Goal: Check status: Check status

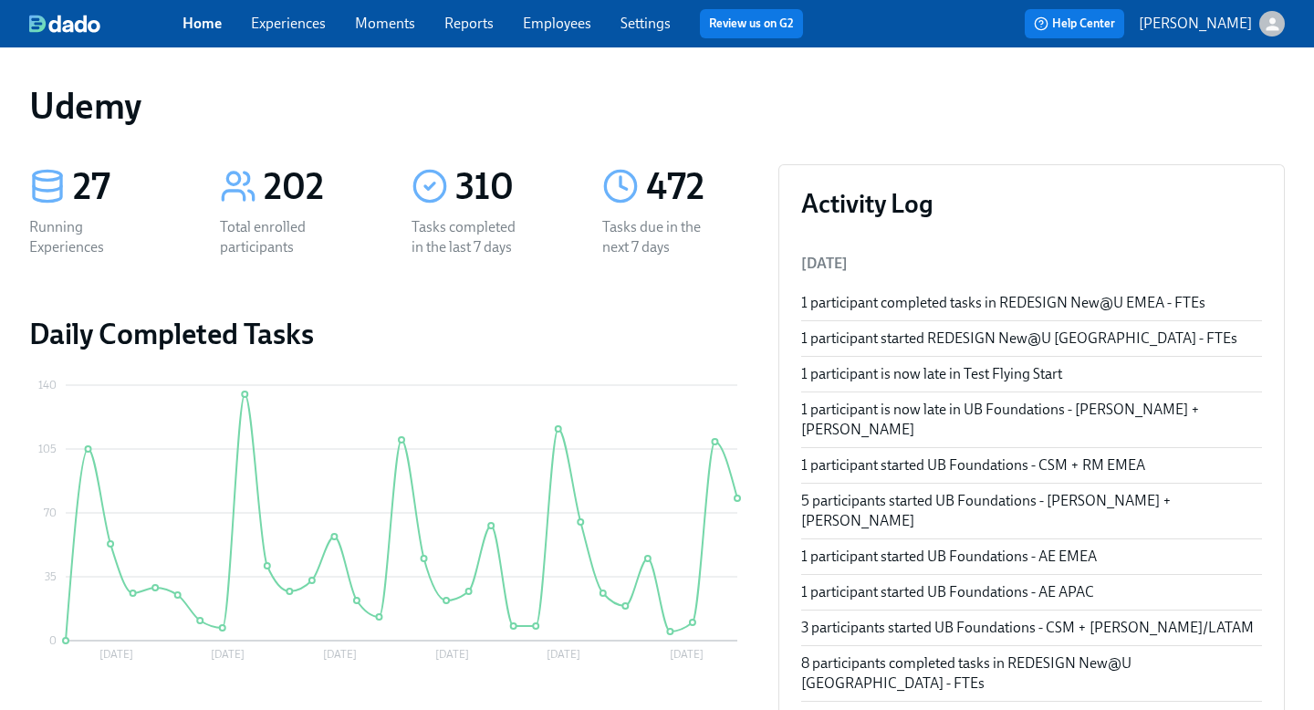
click at [289, 26] on link "Experiences" at bounding box center [288, 23] width 75 height 17
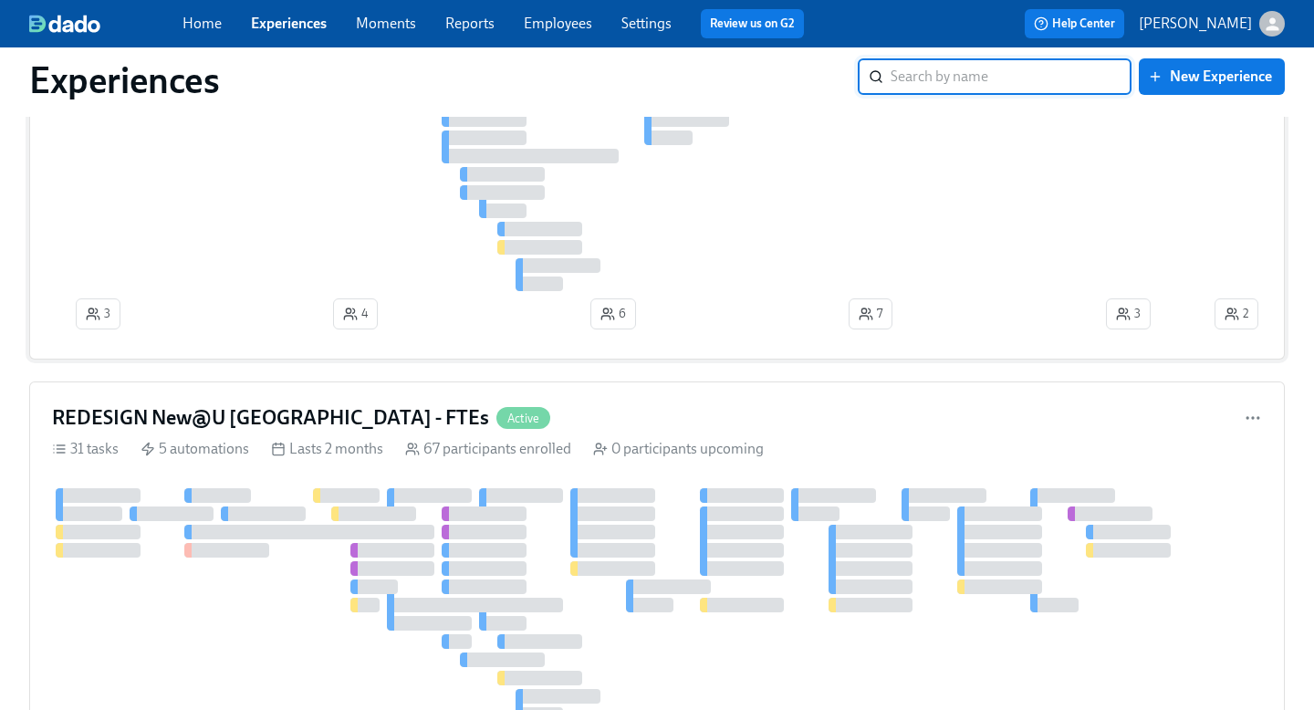
scroll to position [2034, 0]
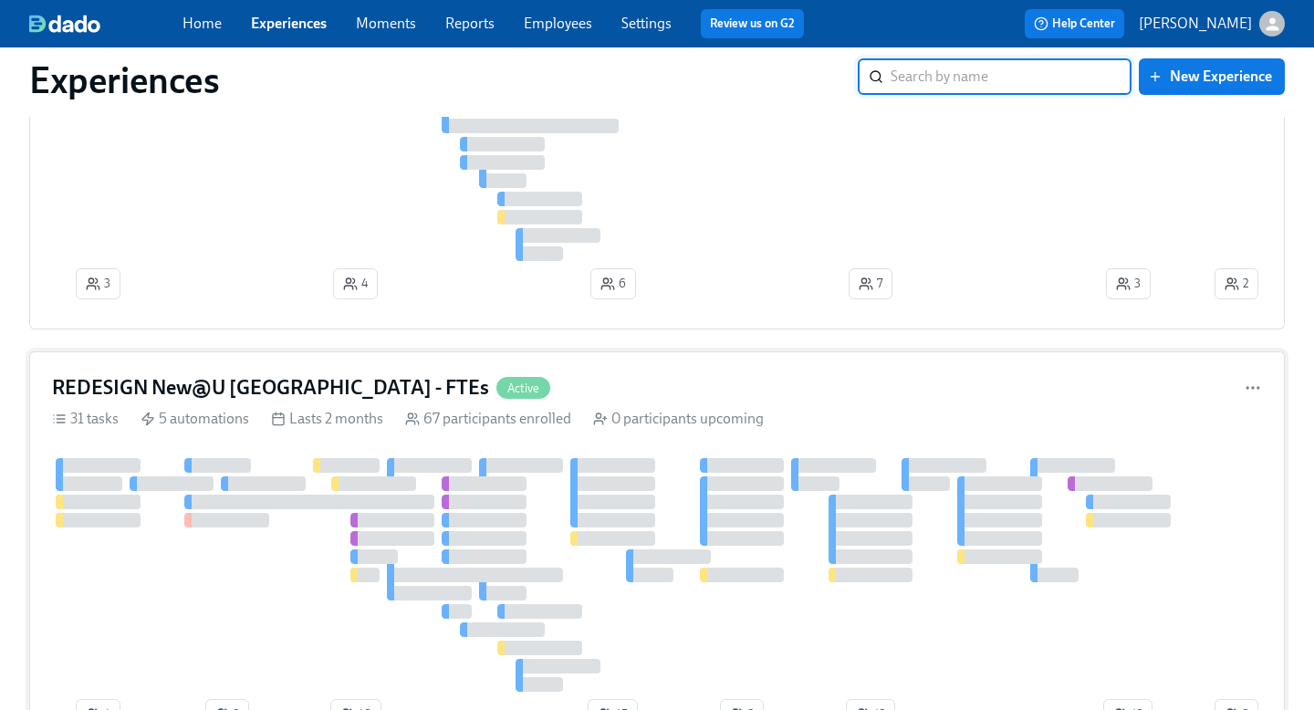
click at [240, 386] on h4 "REDESIGN New@U [GEOGRAPHIC_DATA] - FTEs" at bounding box center [270, 387] width 437 height 27
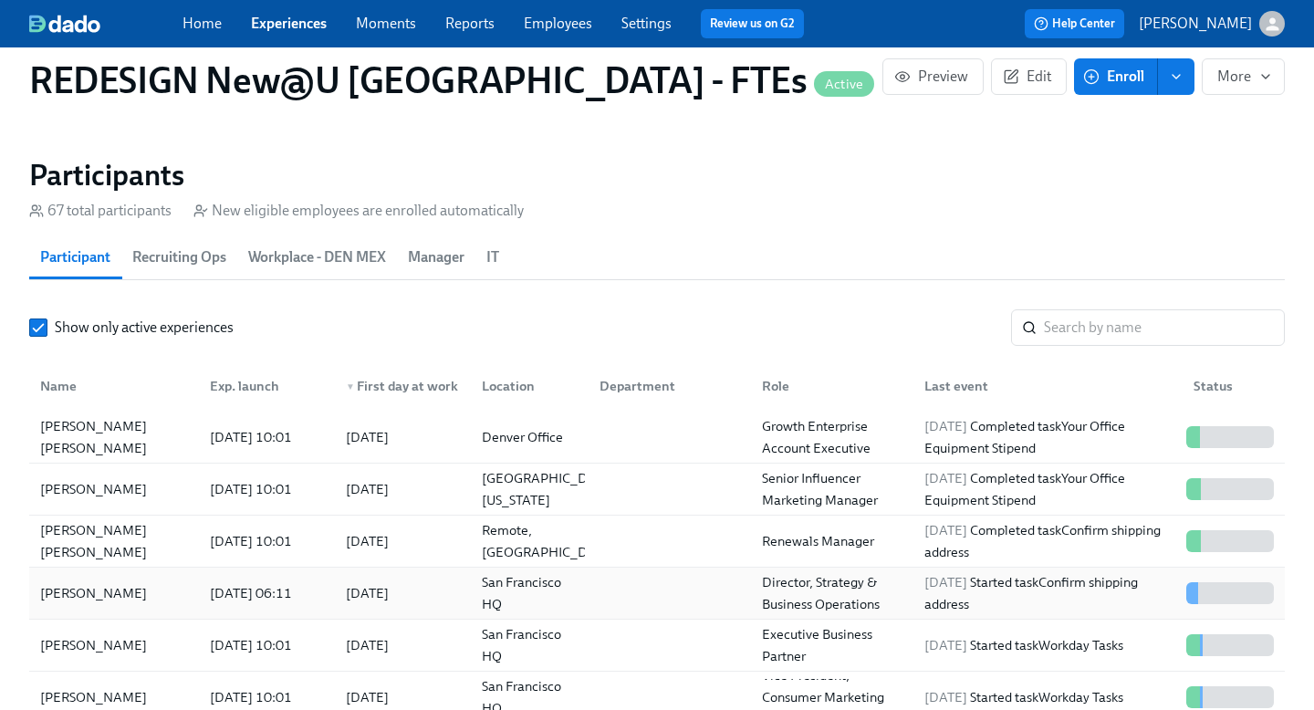
scroll to position [1764, 0]
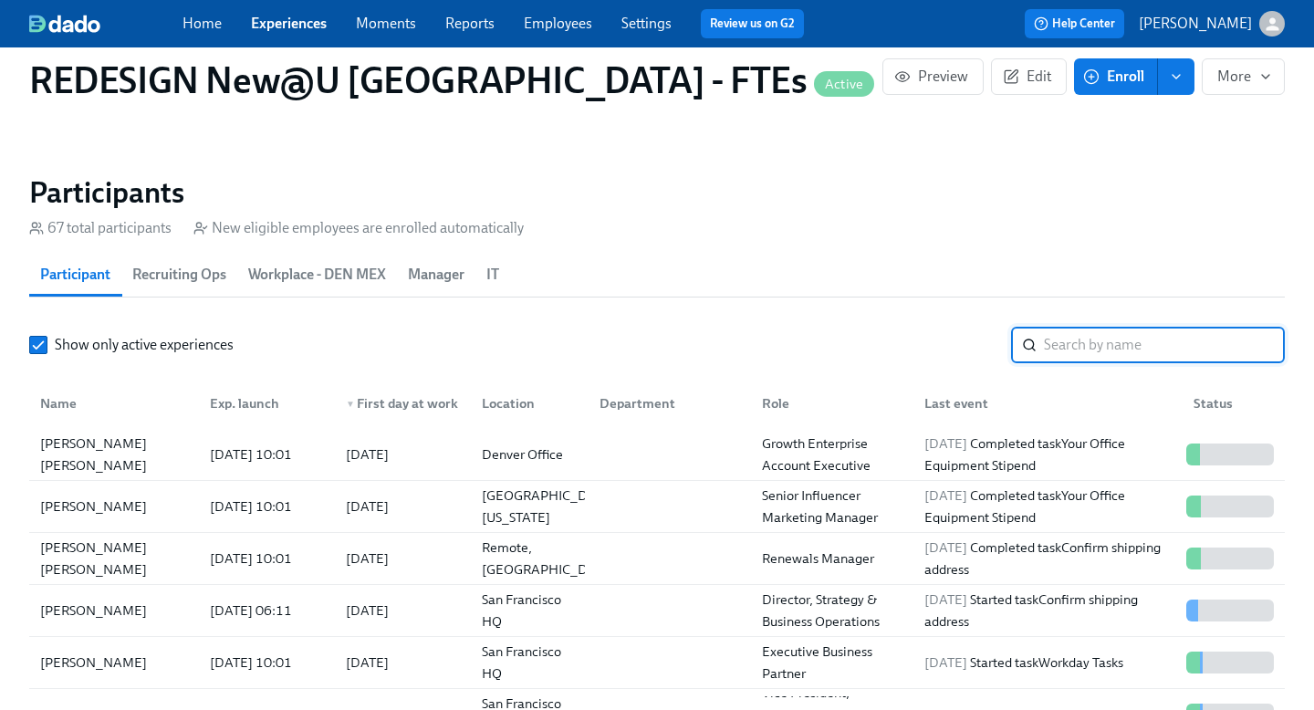
click at [1073, 327] on input "search" at bounding box center [1164, 345] width 241 height 37
paste input "Marveluz [PERSON_NAME]"
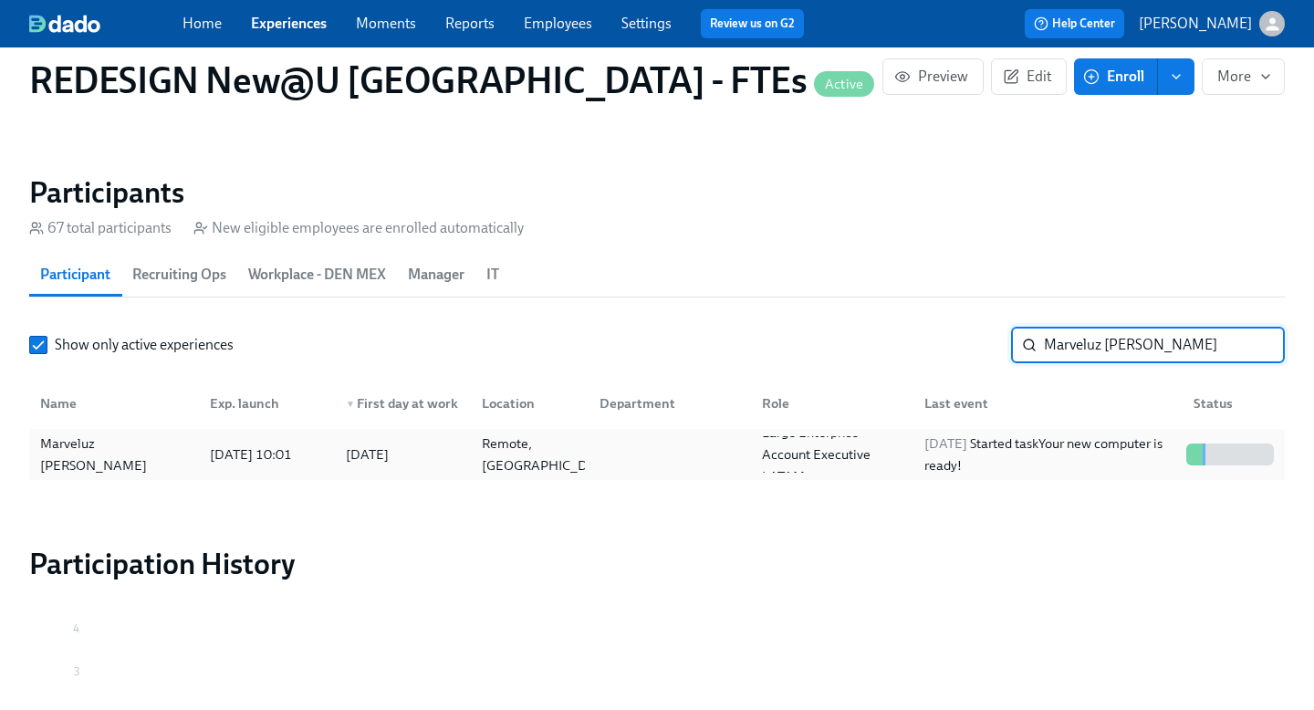
type input "Marveluz [PERSON_NAME]"
click at [101, 433] on div "Marveluz [PERSON_NAME]" at bounding box center [114, 455] width 162 height 44
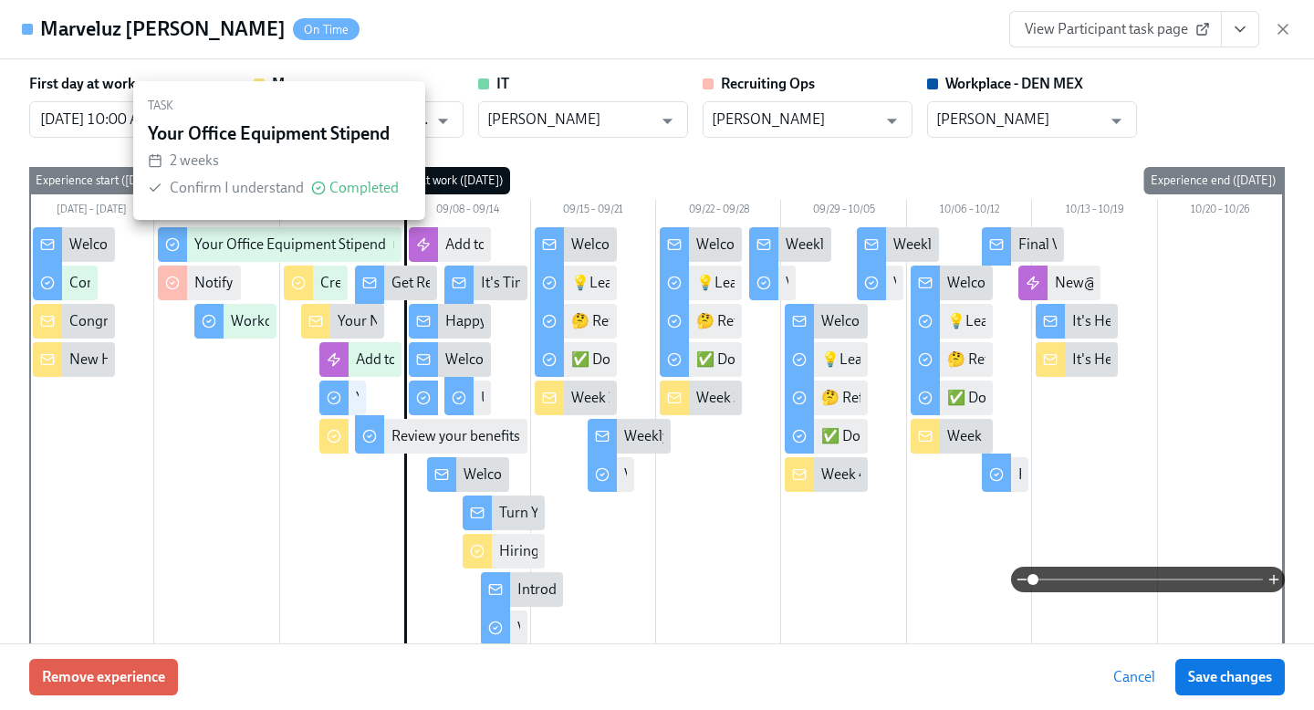
click at [224, 235] on div "Your Office Equipment Stipend" at bounding box center [290, 245] width 192 height 20
click at [210, 245] on div "Your Office Equipment Stipend" at bounding box center [290, 245] width 192 height 20
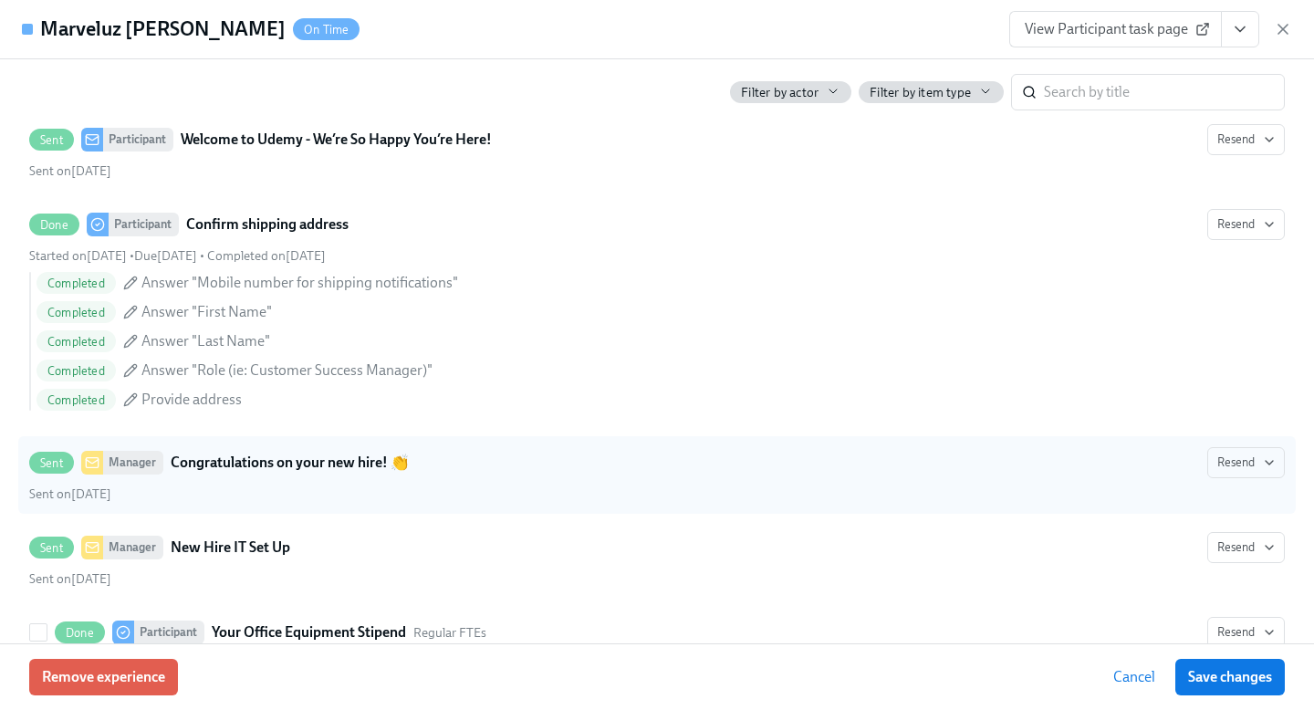
scroll to position [735, 0]
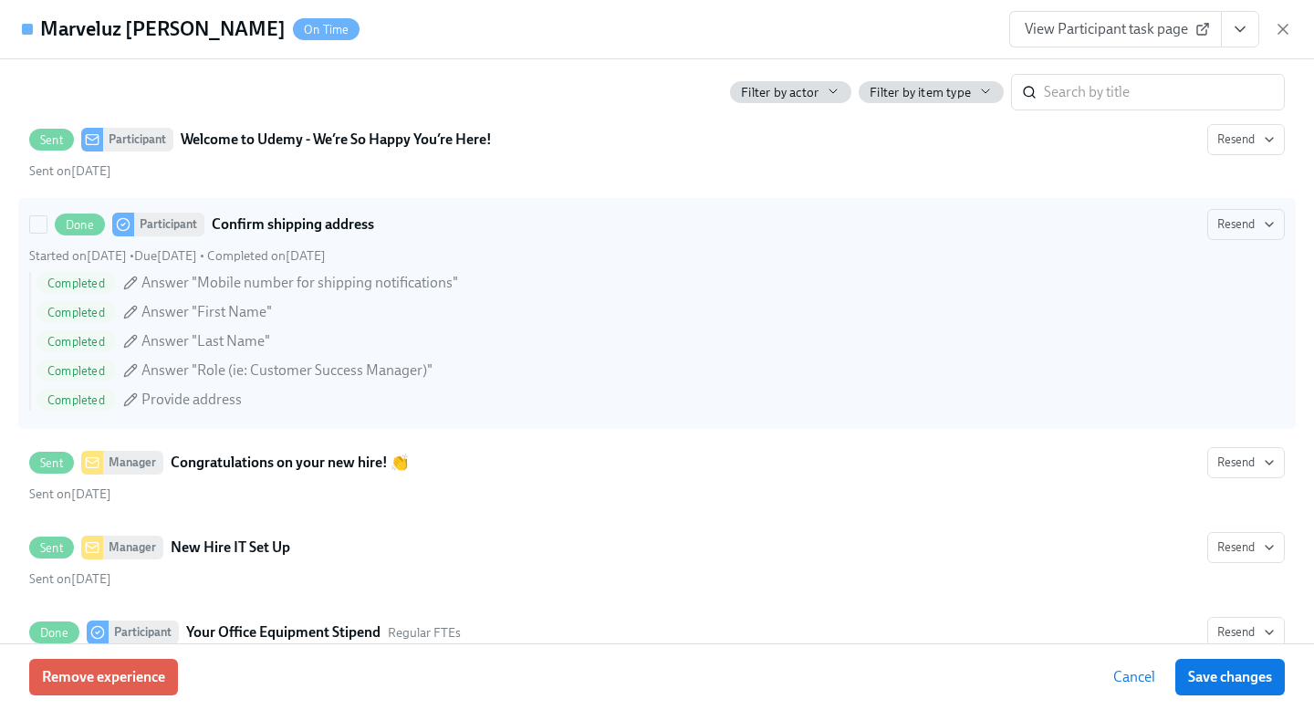
click at [273, 219] on strong "Confirm shipping address" at bounding box center [293, 225] width 162 height 22
click at [47, 219] on input "Done Participant Confirm shipping address Resend Started on [DATE] • Due [DATE]…" at bounding box center [38, 224] width 16 height 16
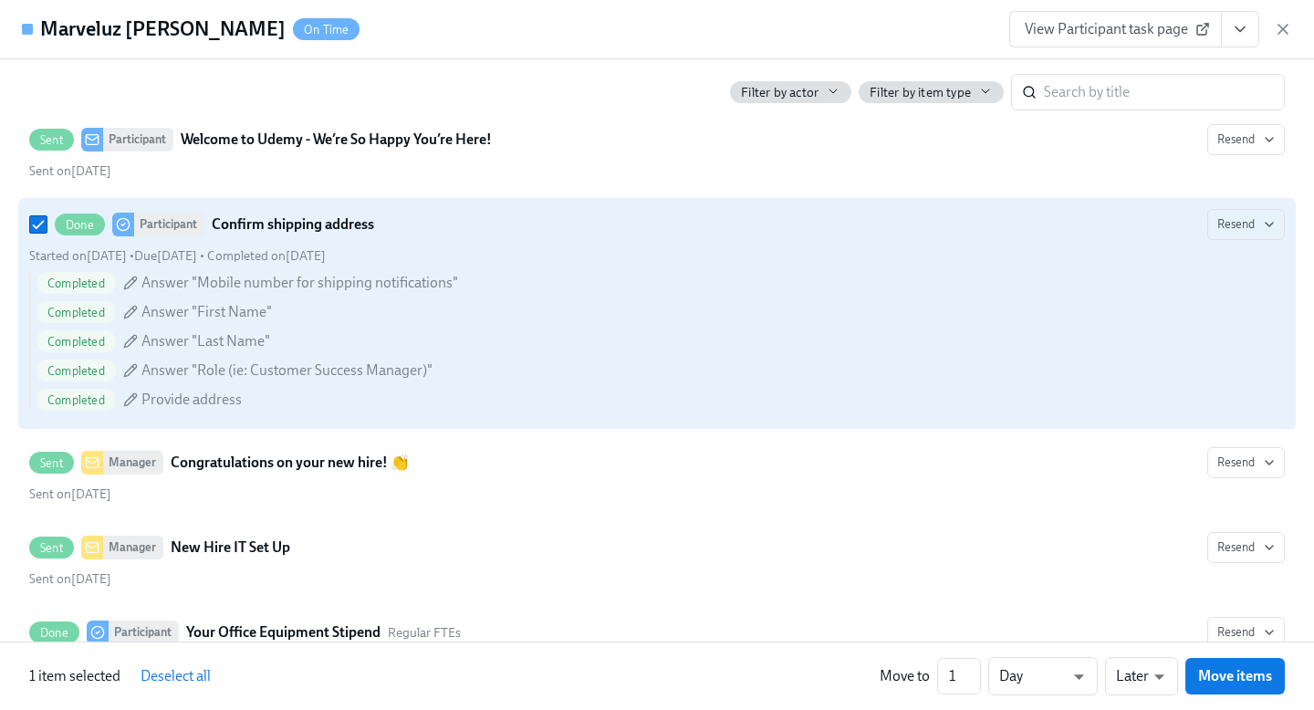
click at [273, 219] on strong "Confirm shipping address" at bounding box center [293, 225] width 162 height 22
click at [47, 219] on input "Done Participant Confirm shipping address Resend Started on [DATE] • Due [DATE]…" at bounding box center [38, 224] width 16 height 16
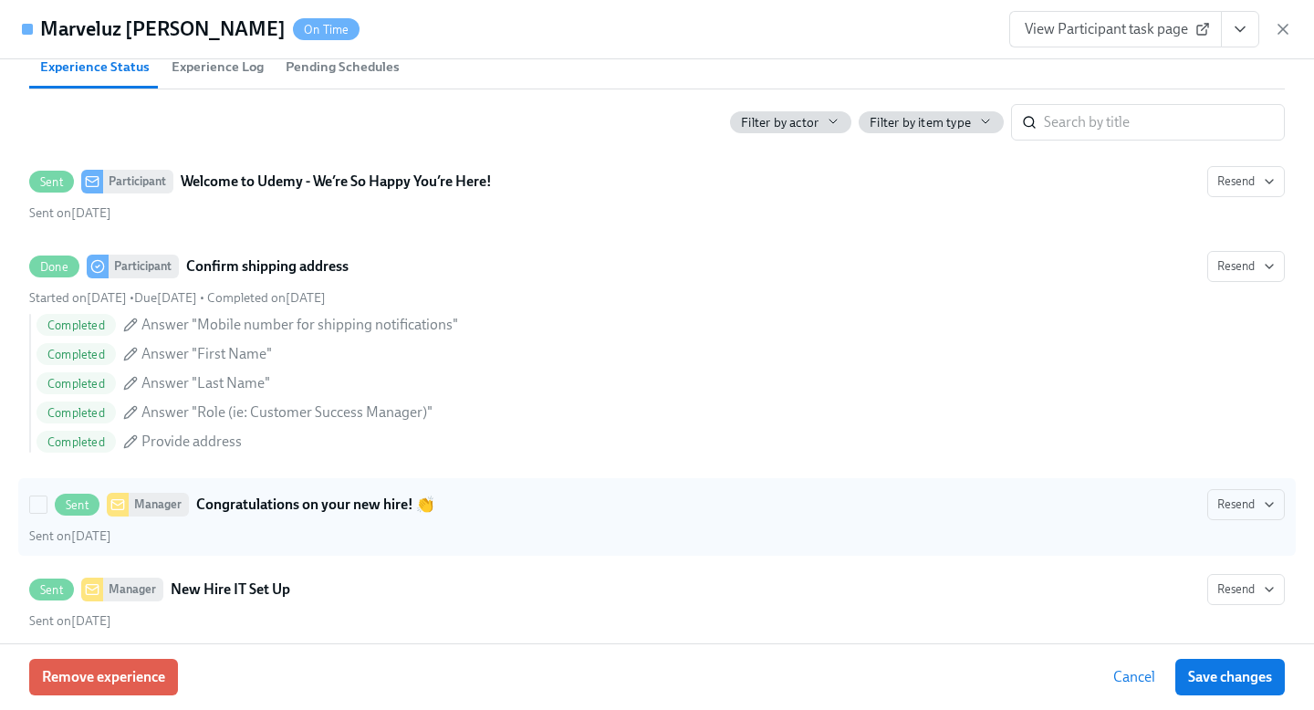
scroll to position [694, 0]
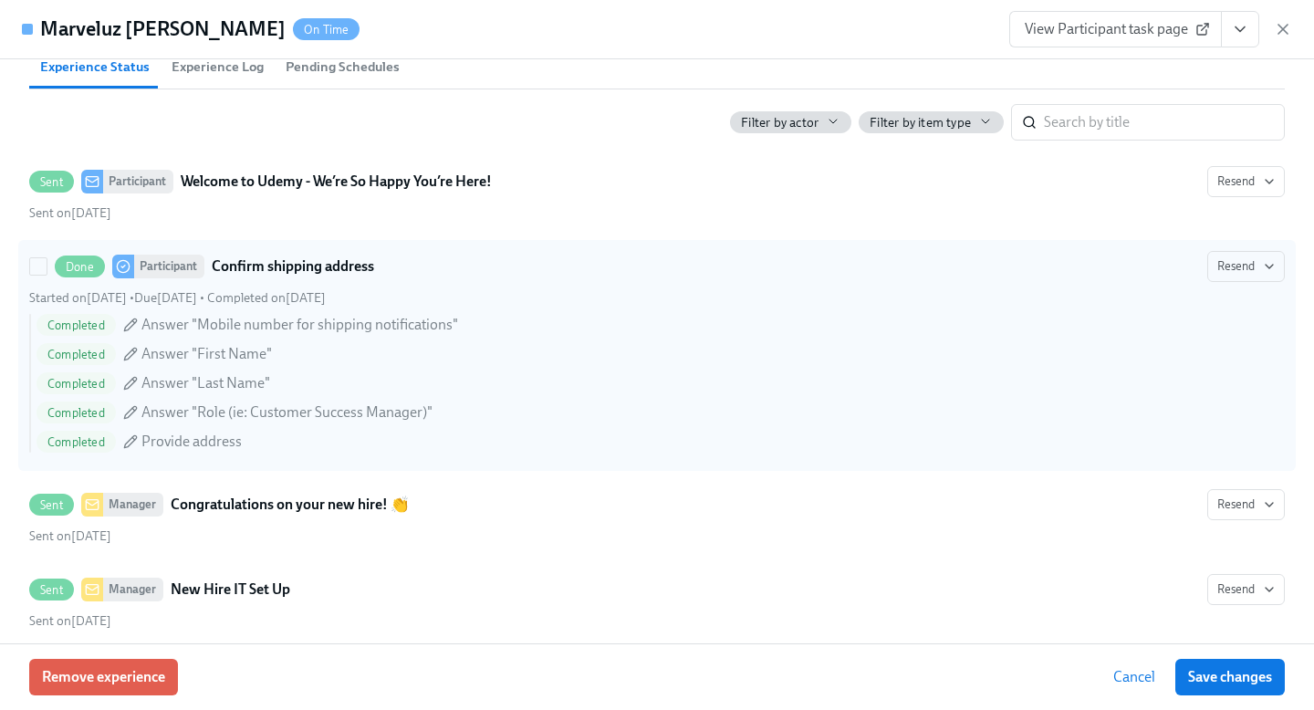
click at [337, 266] on strong "Confirm shipping address" at bounding box center [293, 267] width 162 height 22
click at [47, 266] on input "Done Participant Confirm shipping address Resend Started on [DATE] • Due [DATE]…" at bounding box center [38, 266] width 16 height 16
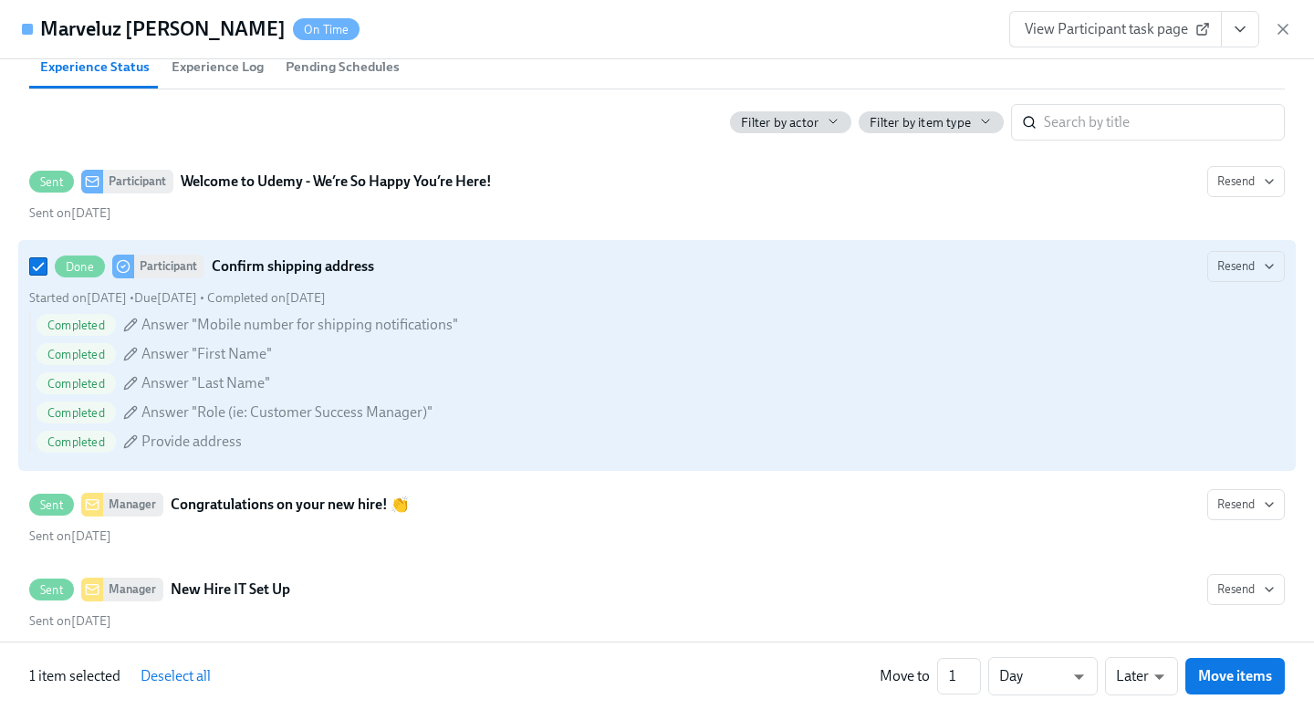
click at [337, 266] on strong "Confirm shipping address" at bounding box center [293, 267] width 162 height 22
click at [47, 266] on input "Done Participant Confirm shipping address Resend Started on [DATE] • Due [DATE]…" at bounding box center [38, 266] width 16 height 16
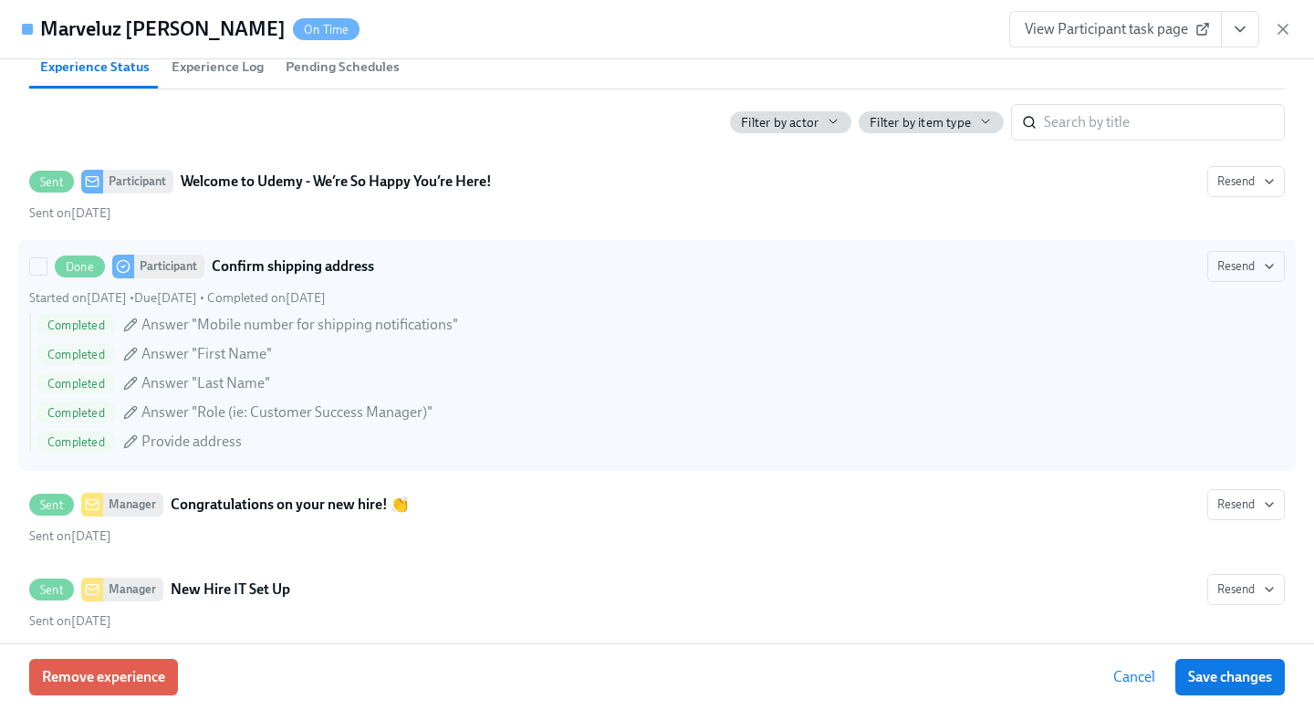
click at [432, 408] on div "Completed Answer "Role (ie: Customer Success Manager)"" at bounding box center [661, 413] width 1248 height 22
click at [47, 275] on input "Done Participant Confirm shipping address Resend Started on [DATE] • Due [DATE]…" at bounding box center [38, 266] width 16 height 16
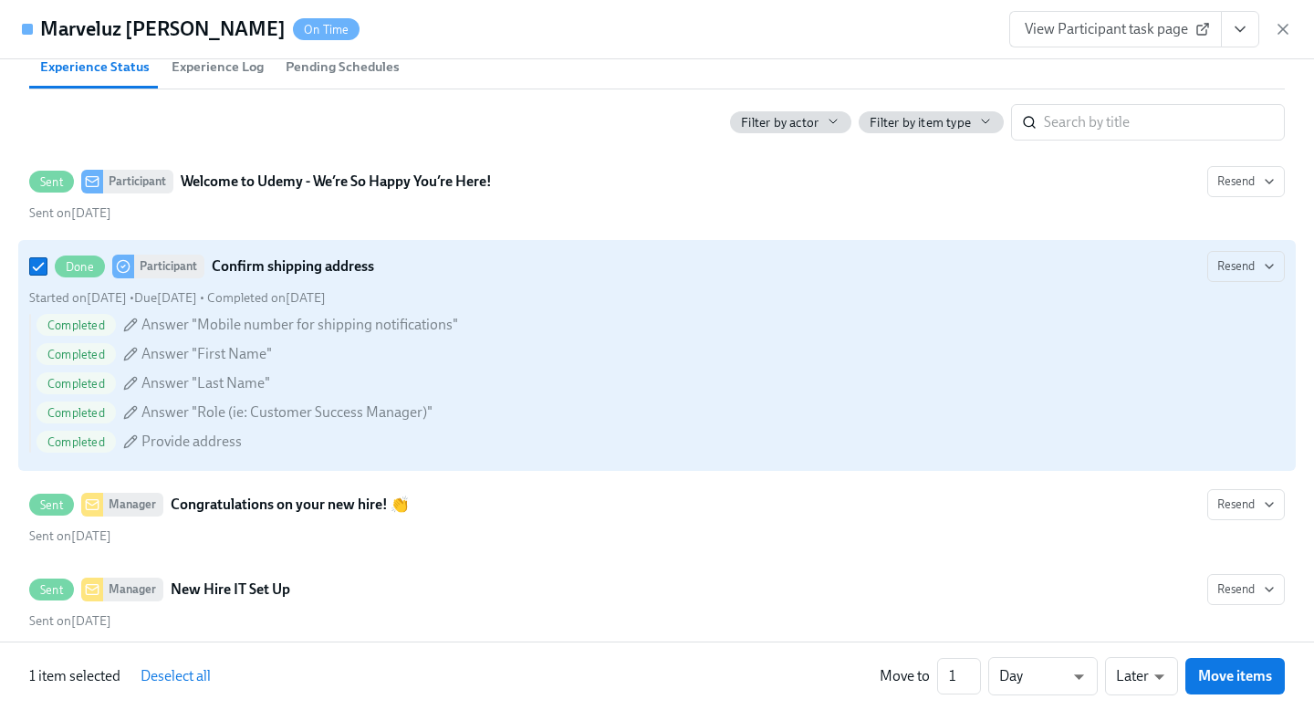
click at [432, 408] on div "Completed Answer "Role (ie: Customer Success Manager)"" at bounding box center [661, 413] width 1248 height 22
click at [47, 275] on input "Done Participant Confirm shipping address Resend Started on [DATE] • Due [DATE]…" at bounding box center [38, 266] width 16 height 16
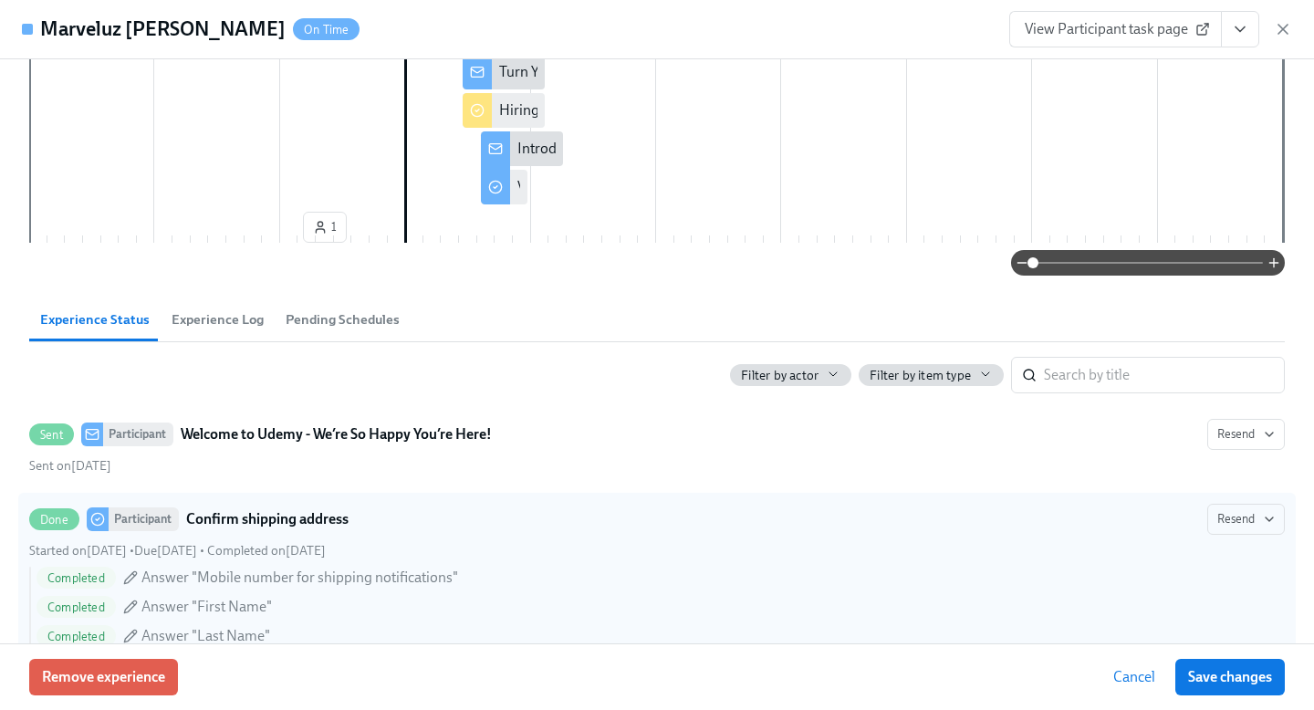
scroll to position [0, 0]
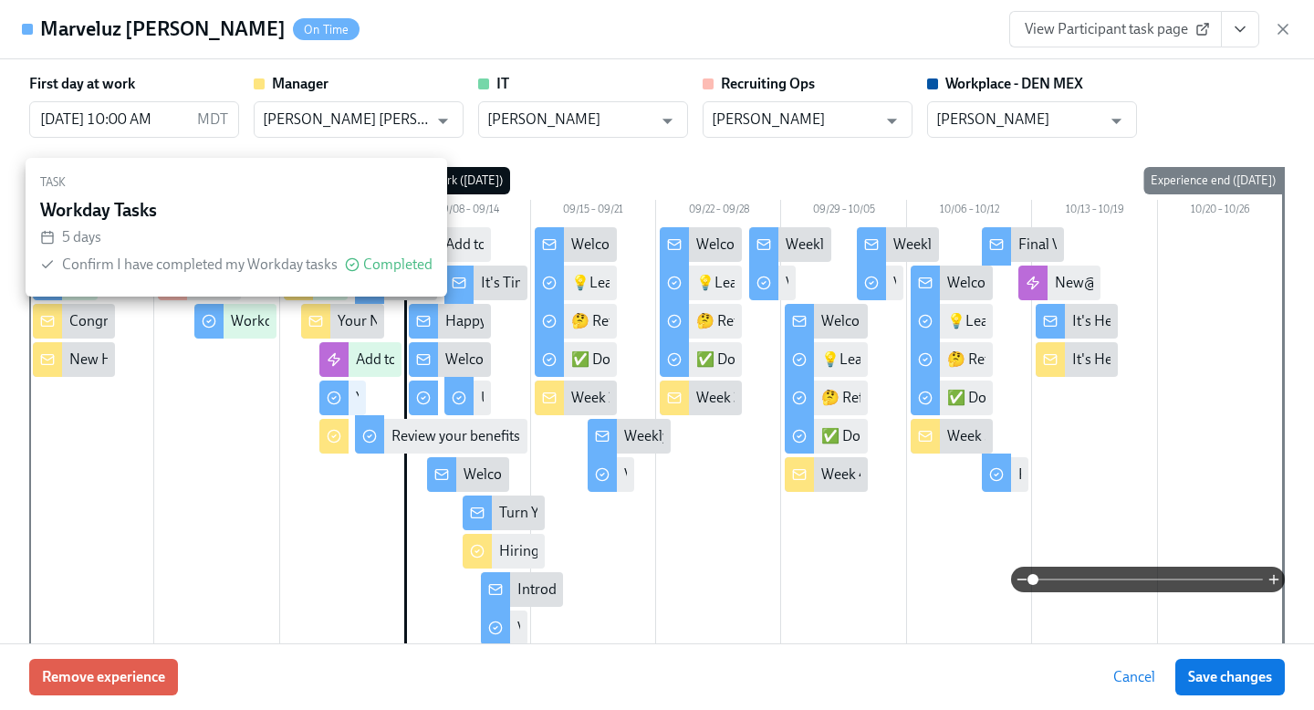
click at [242, 318] on div "Workday Tasks" at bounding box center [277, 321] width 93 height 20
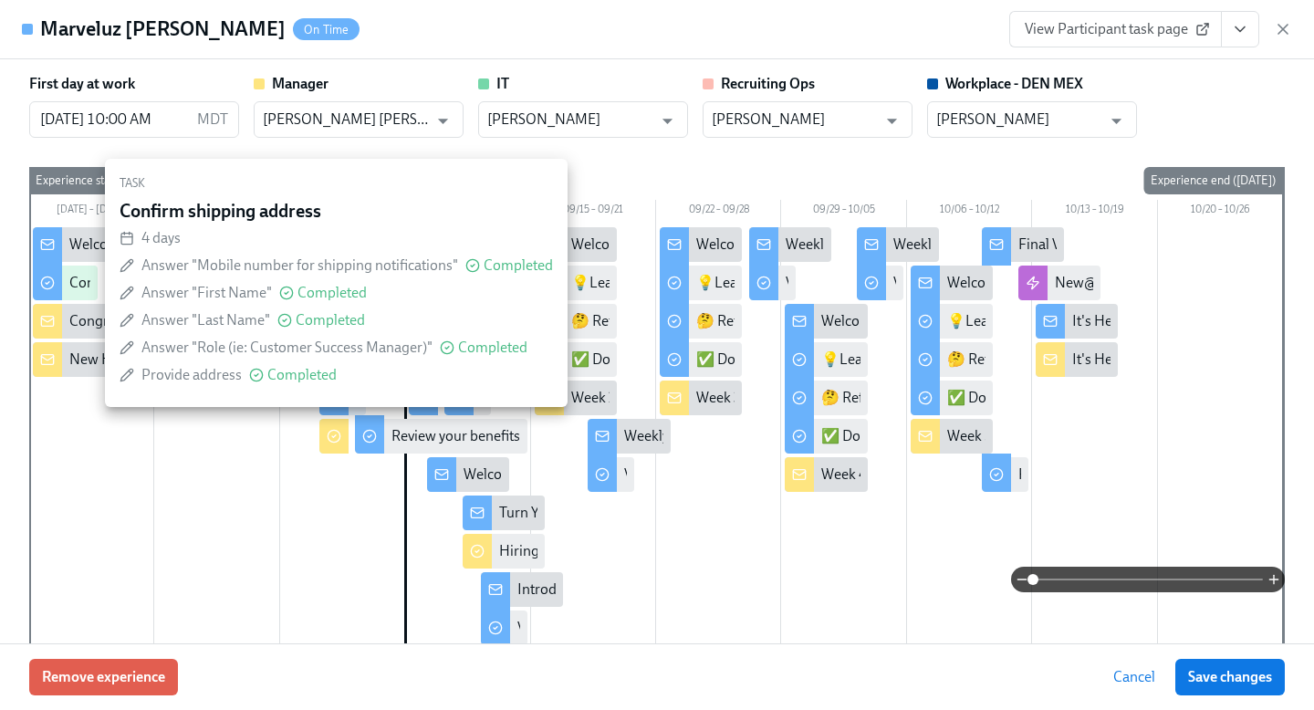
click at [83, 287] on div "Confirm shipping address" at bounding box center [150, 283] width 162 height 20
click at [78, 286] on div "Confirm shipping address" at bounding box center [150, 283] width 162 height 20
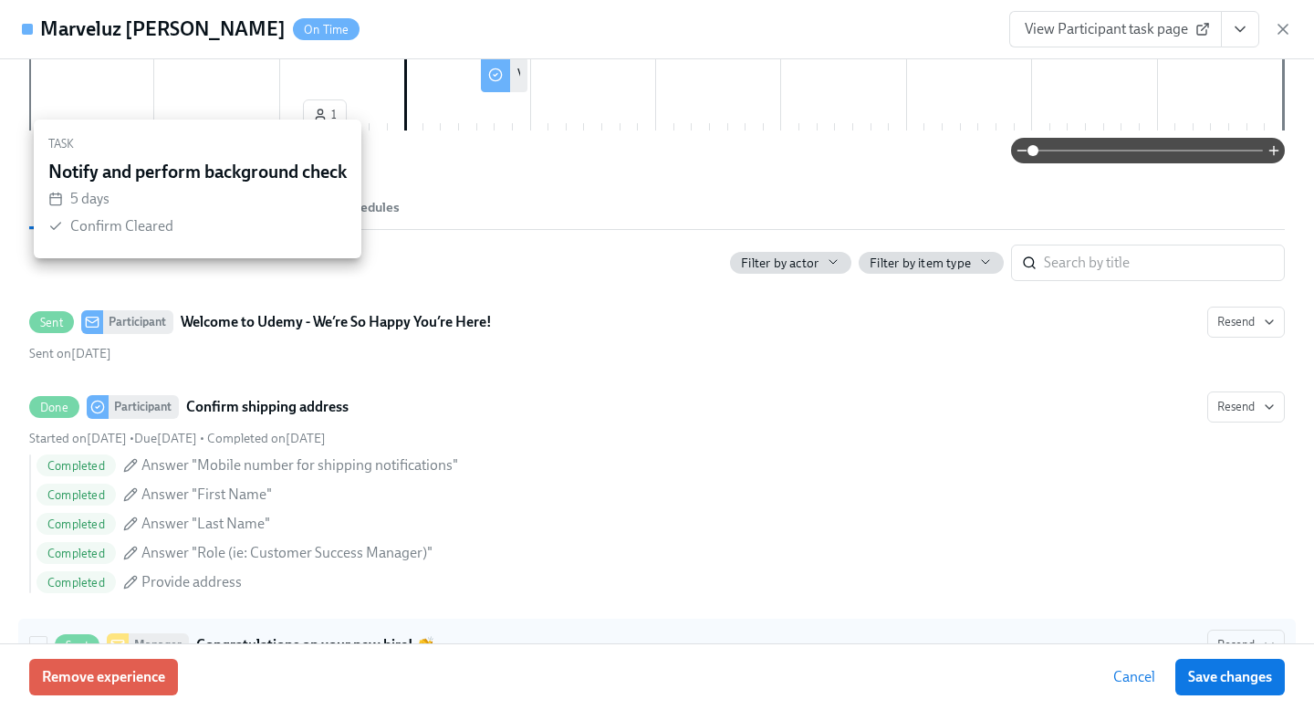
scroll to position [553, 0]
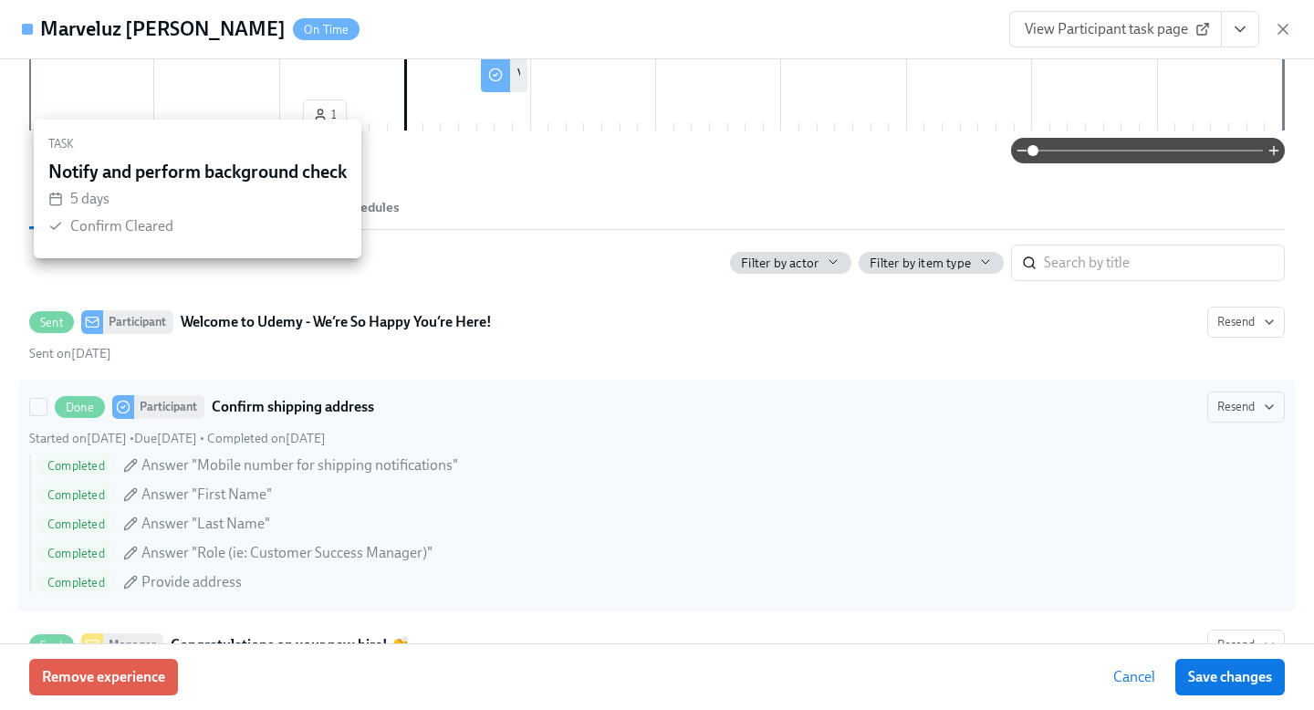
click at [271, 409] on strong "Confirm shipping address" at bounding box center [293, 407] width 162 height 22
click at [47, 409] on input "Done Participant Confirm shipping address Resend Started on [DATE] • Due [DATE]…" at bounding box center [38, 407] width 16 height 16
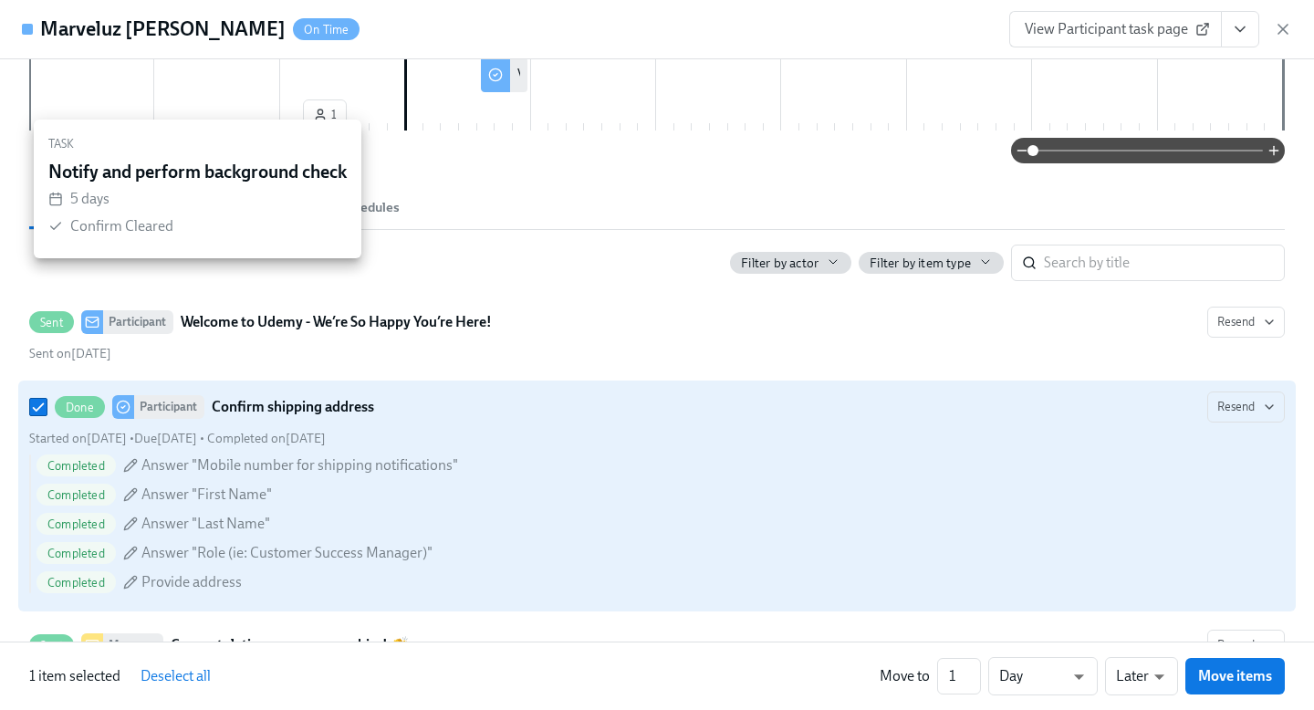
click at [271, 409] on strong "Confirm shipping address" at bounding box center [293, 407] width 162 height 22
click at [47, 409] on input "Done Participant Confirm shipping address Resend Started on [DATE] • Due [DATE]…" at bounding box center [38, 407] width 16 height 16
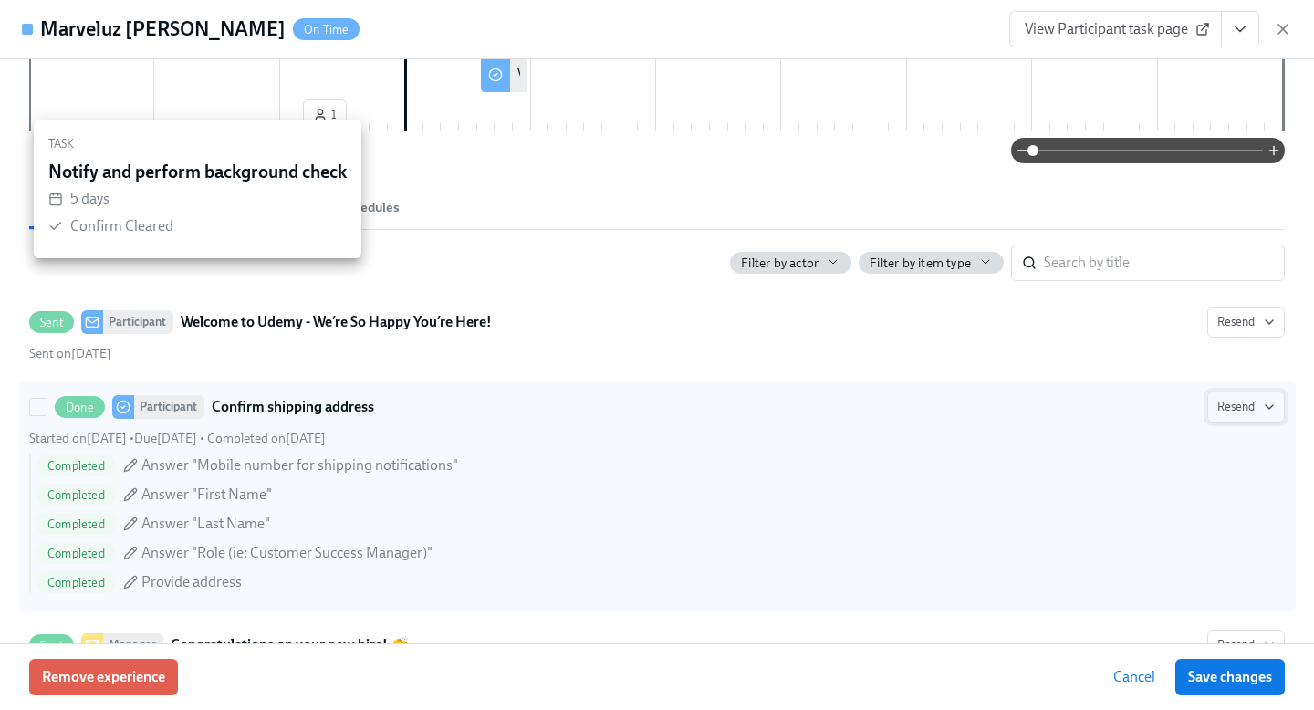
click at [1280, 407] on button "Resend" at bounding box center [1246, 406] width 78 height 31
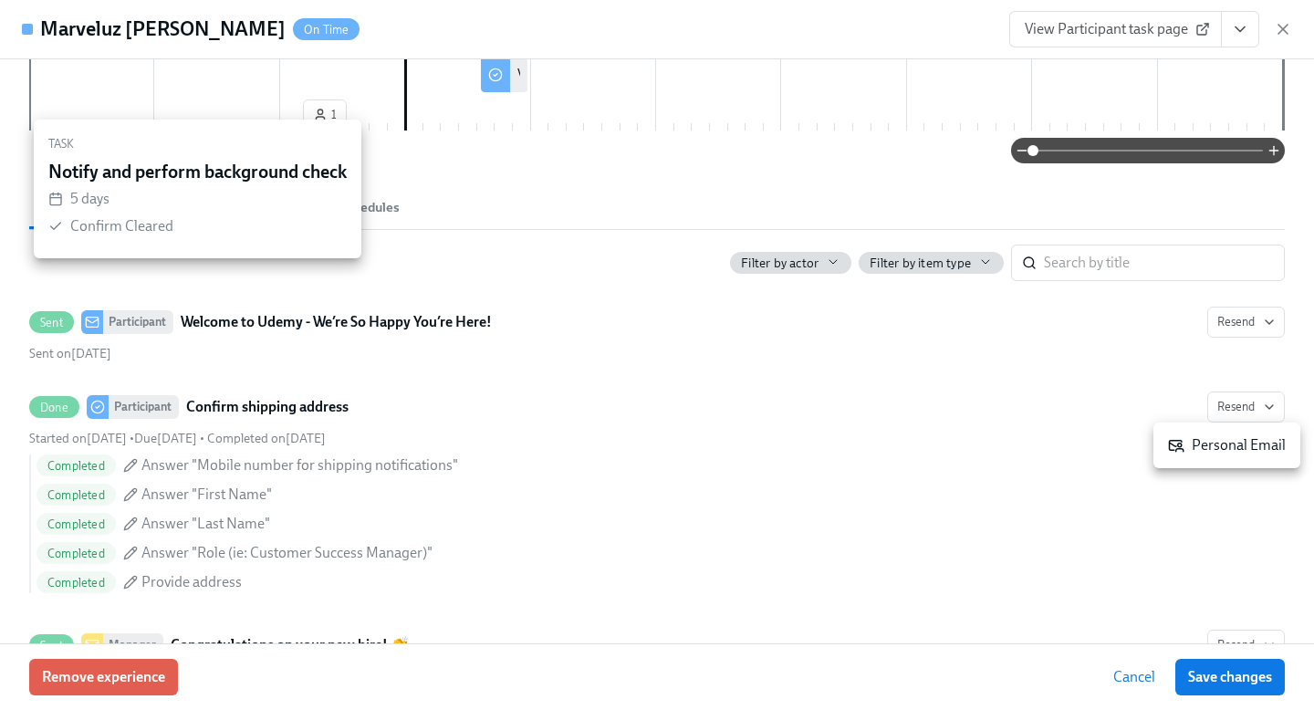
click at [952, 441] on div at bounding box center [657, 355] width 1314 height 710
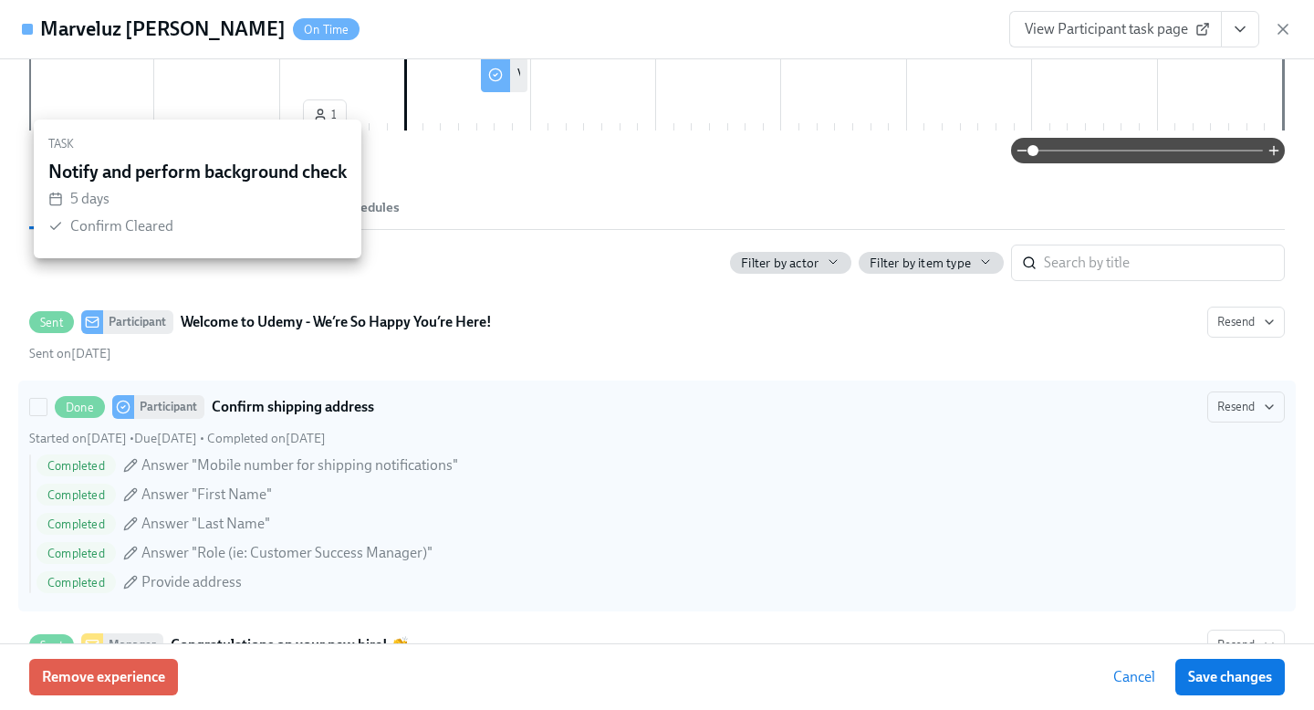
click at [232, 480] on div "Completed Answer "Mobile number for shipping notifications" Completed Answer "F…" at bounding box center [657, 523] width 1256 height 139
click at [47, 415] on input "Done Participant Confirm shipping address Resend Started on [DATE] • Due [DATE]…" at bounding box center [38, 407] width 16 height 16
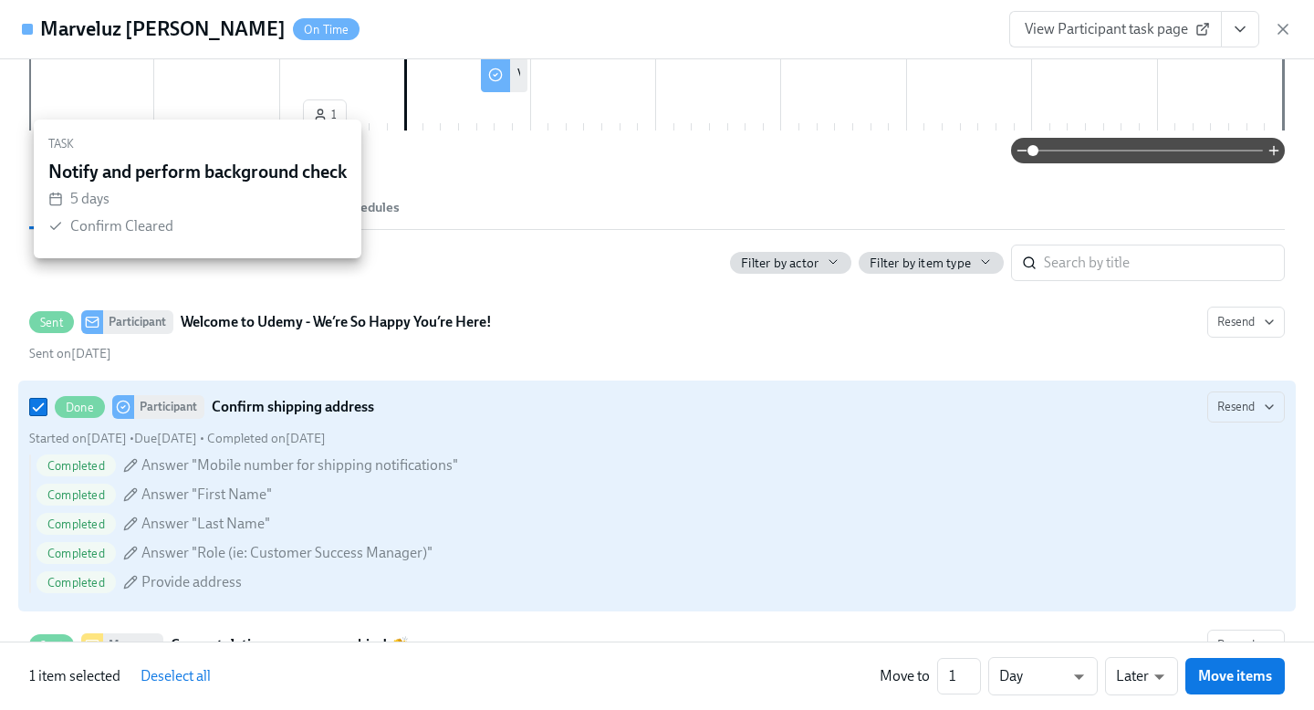
click at [227, 467] on span "Answer "Mobile number for shipping notifications"" at bounding box center [299, 465] width 317 height 20
click at [47, 415] on input "Done Participant Confirm shipping address Resend Started on [DATE] • Due [DATE]…" at bounding box center [38, 407] width 16 height 16
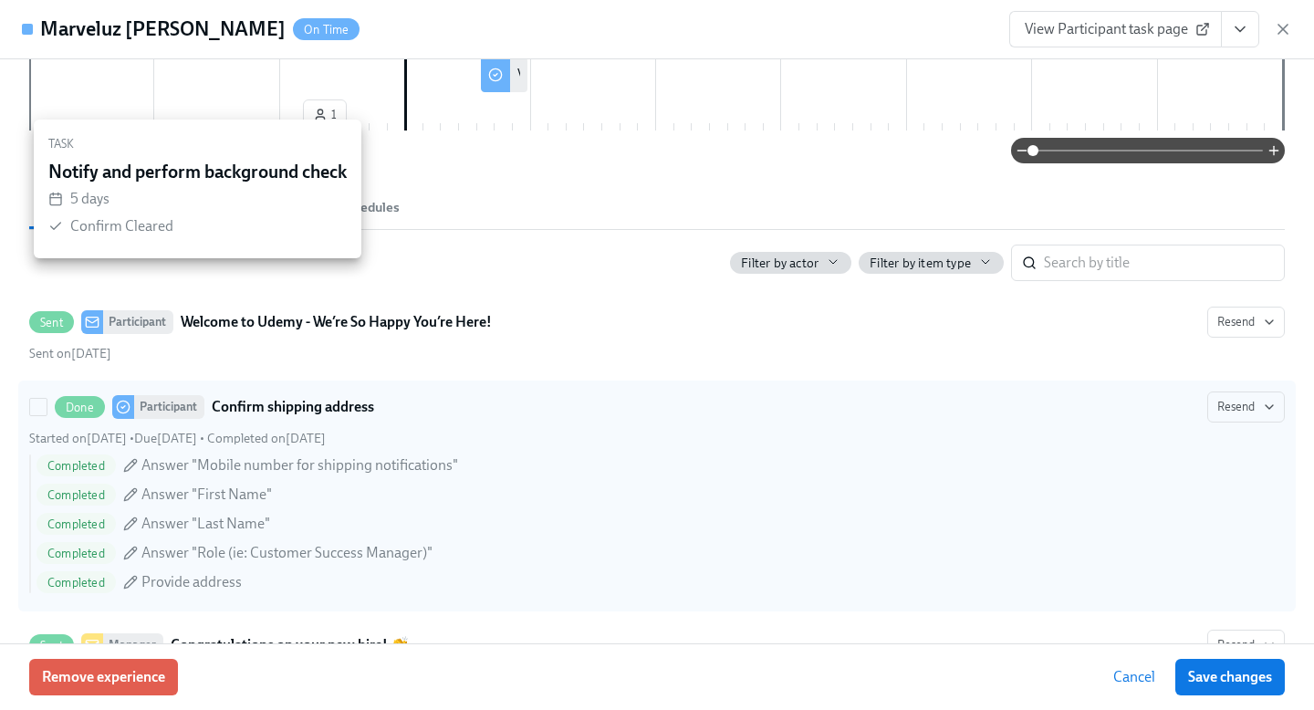
click at [132, 461] on icon at bounding box center [133, 462] width 3 height 3
click at [47, 415] on input "Done Participant Confirm shipping address Resend Started on [DATE] • Due [DATE]…" at bounding box center [38, 407] width 16 height 16
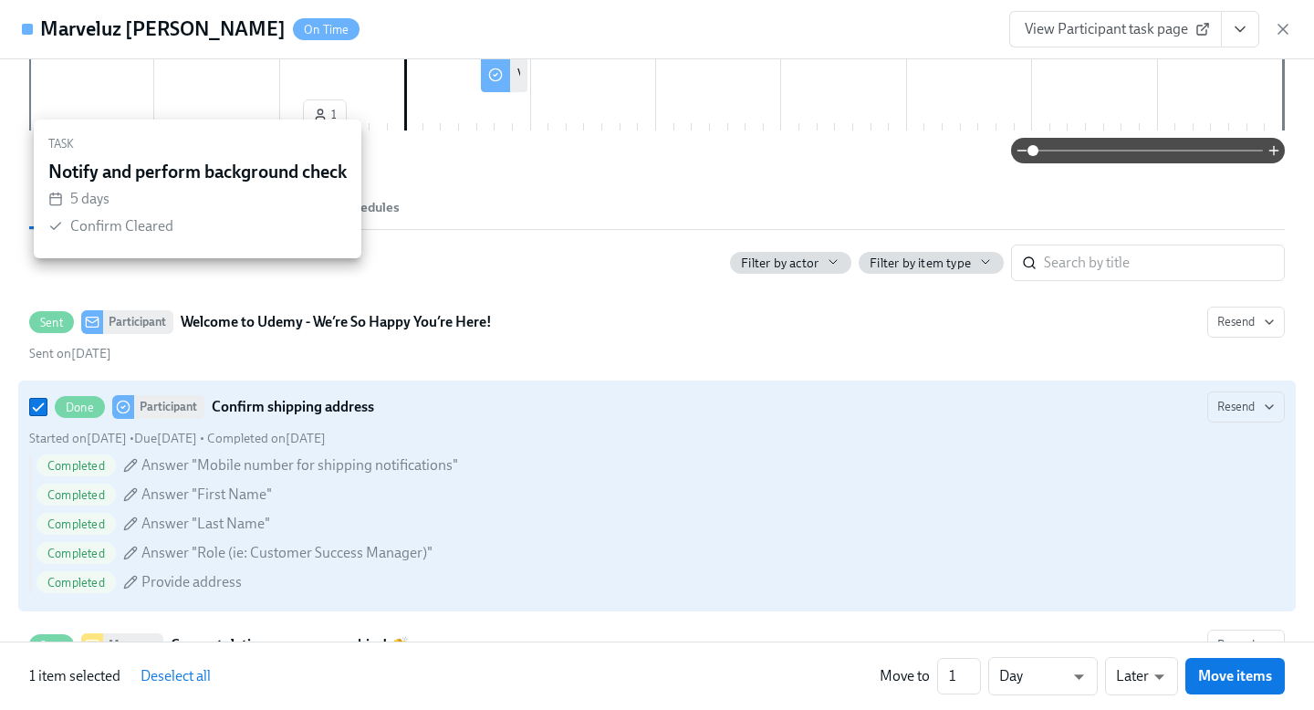
click at [132, 461] on icon at bounding box center [133, 462] width 3 height 3
click at [47, 415] on input "Done Participant Confirm shipping address Resend Started on [DATE] • Due [DATE]…" at bounding box center [38, 407] width 16 height 16
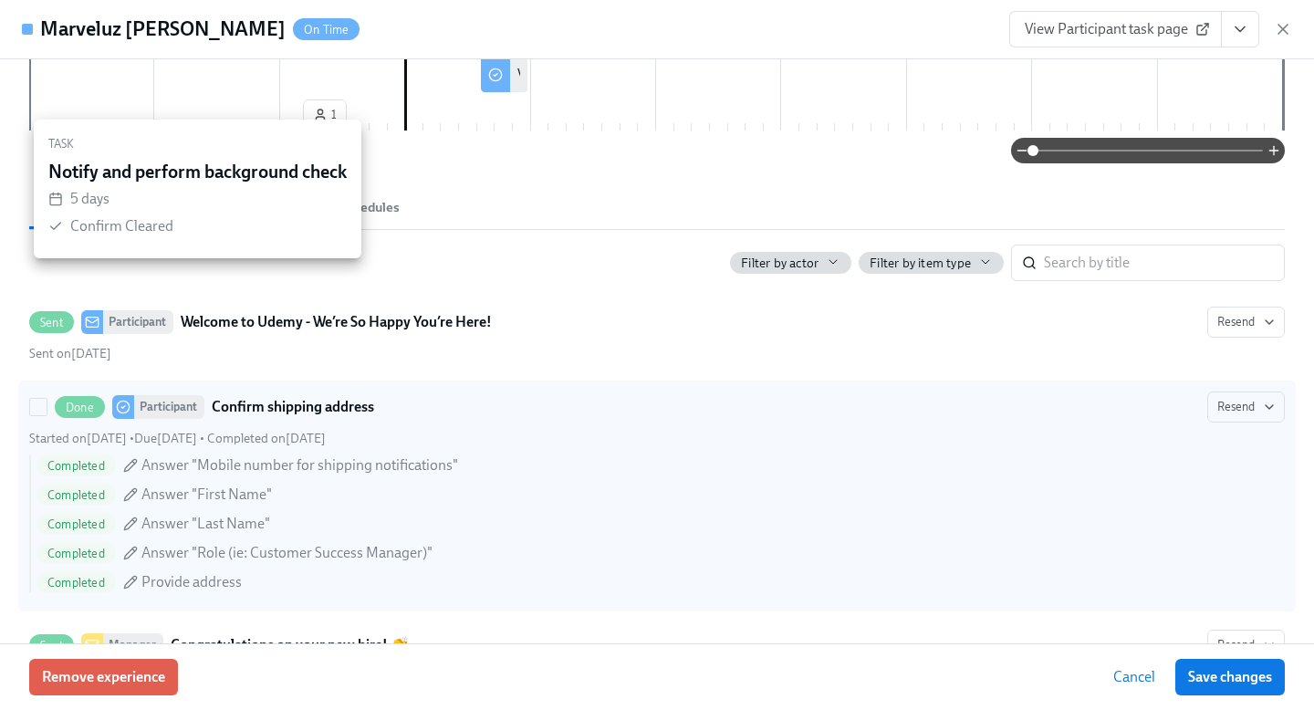
click at [132, 461] on icon at bounding box center [133, 462] width 3 height 3
click at [47, 415] on input "Done Participant Confirm shipping address Resend Started on [DATE] • Due [DATE]…" at bounding box center [38, 407] width 16 height 16
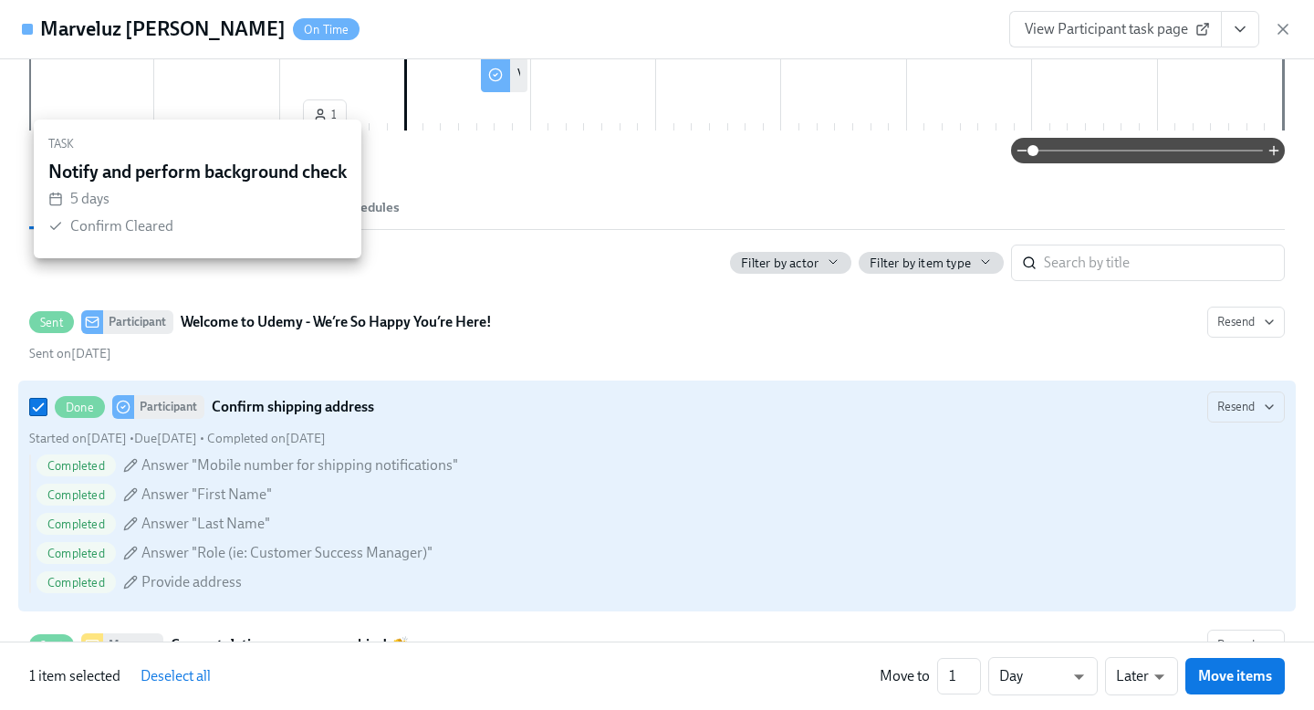
click at [132, 462] on icon at bounding box center [133, 462] width 3 height 3
click at [47, 415] on input "Done Participant Confirm shipping address Resend Started on [DATE] • Due [DATE]…" at bounding box center [38, 407] width 16 height 16
checkbox input "false"
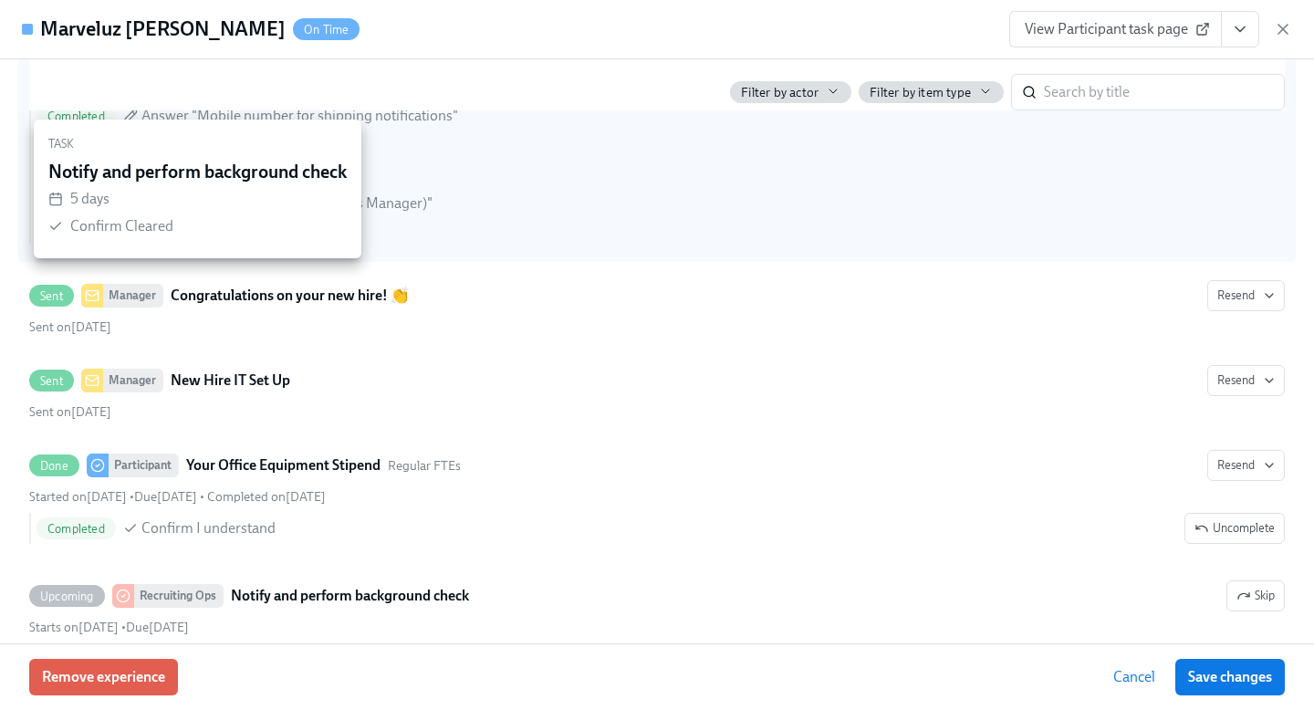
scroll to position [903, 0]
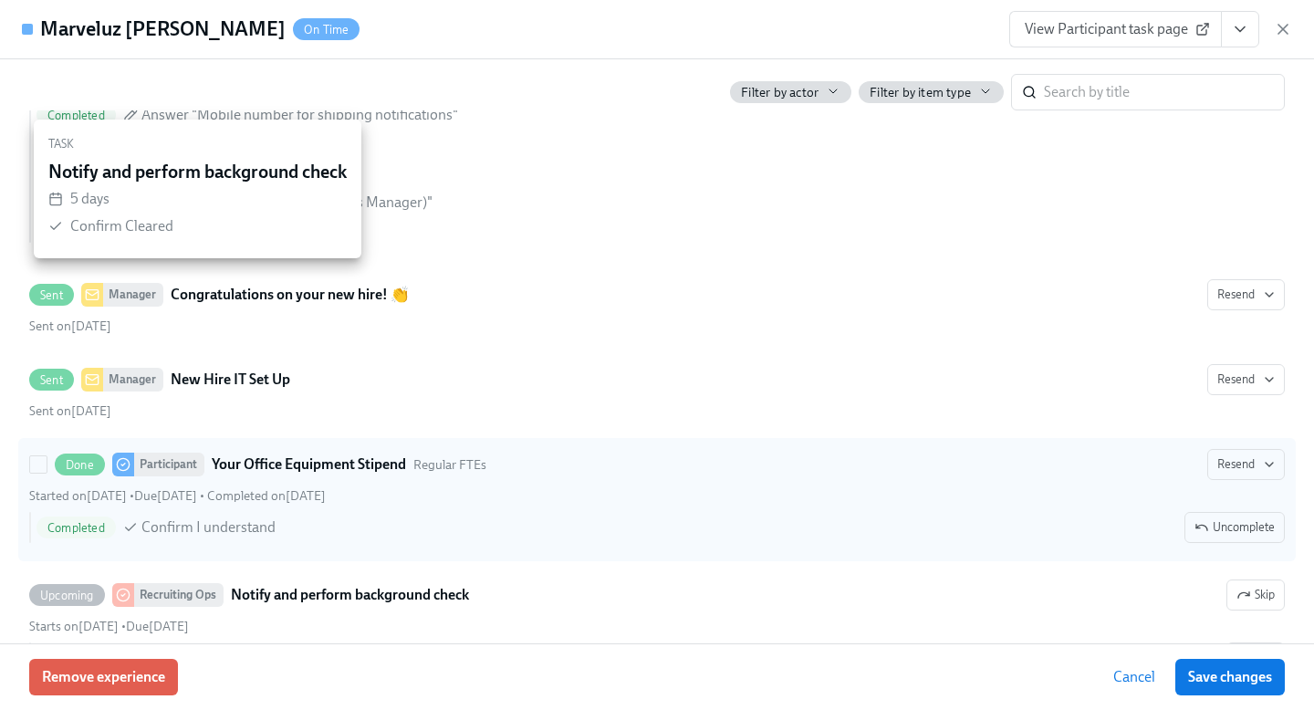
click at [577, 512] on div "Completed Confirm I understand Uncomplete" at bounding box center [661, 527] width 1248 height 31
click at [47, 473] on input "Done Participant Your Office Equipment Stipend Regular FTEs Resend Started on […" at bounding box center [38, 464] width 16 height 16
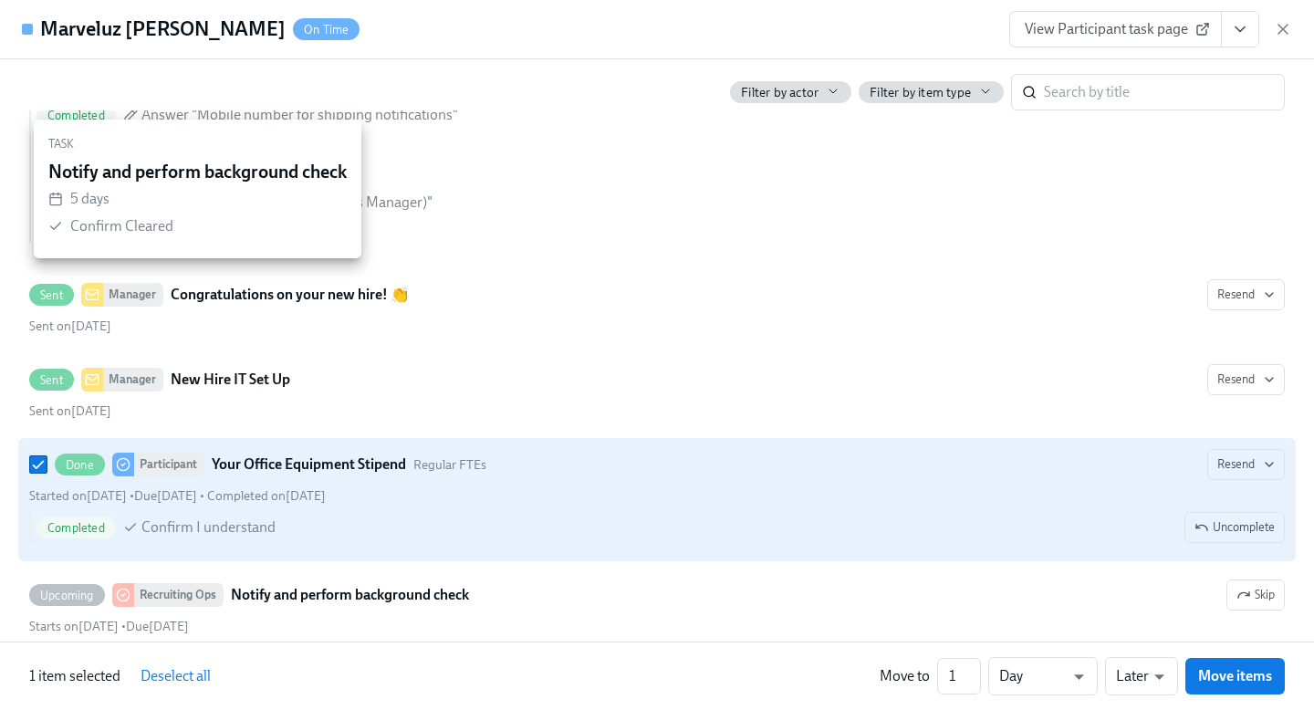
click at [577, 514] on div "Completed Confirm I understand Uncomplete" at bounding box center [661, 527] width 1248 height 31
click at [47, 473] on input "Done Participant Your Office Equipment Stipend Regular FTEs Resend Started on […" at bounding box center [38, 464] width 16 height 16
checkbox input "false"
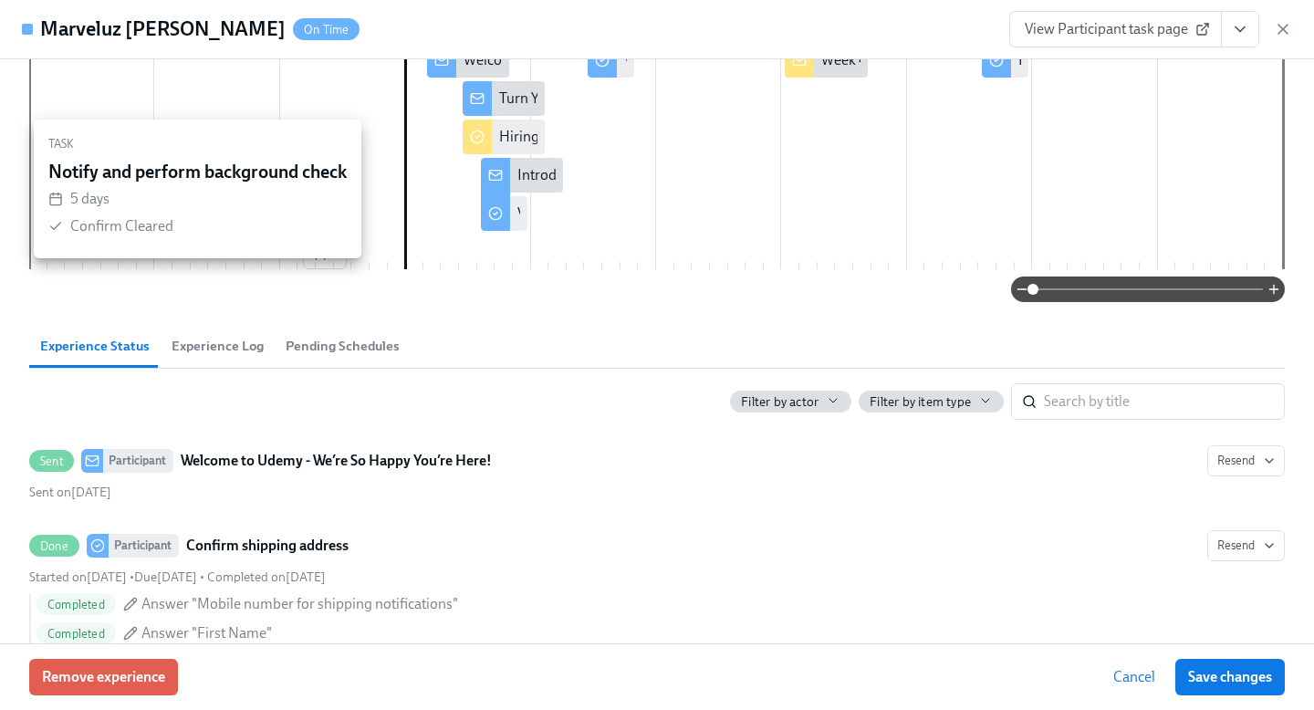
scroll to position [0, 0]
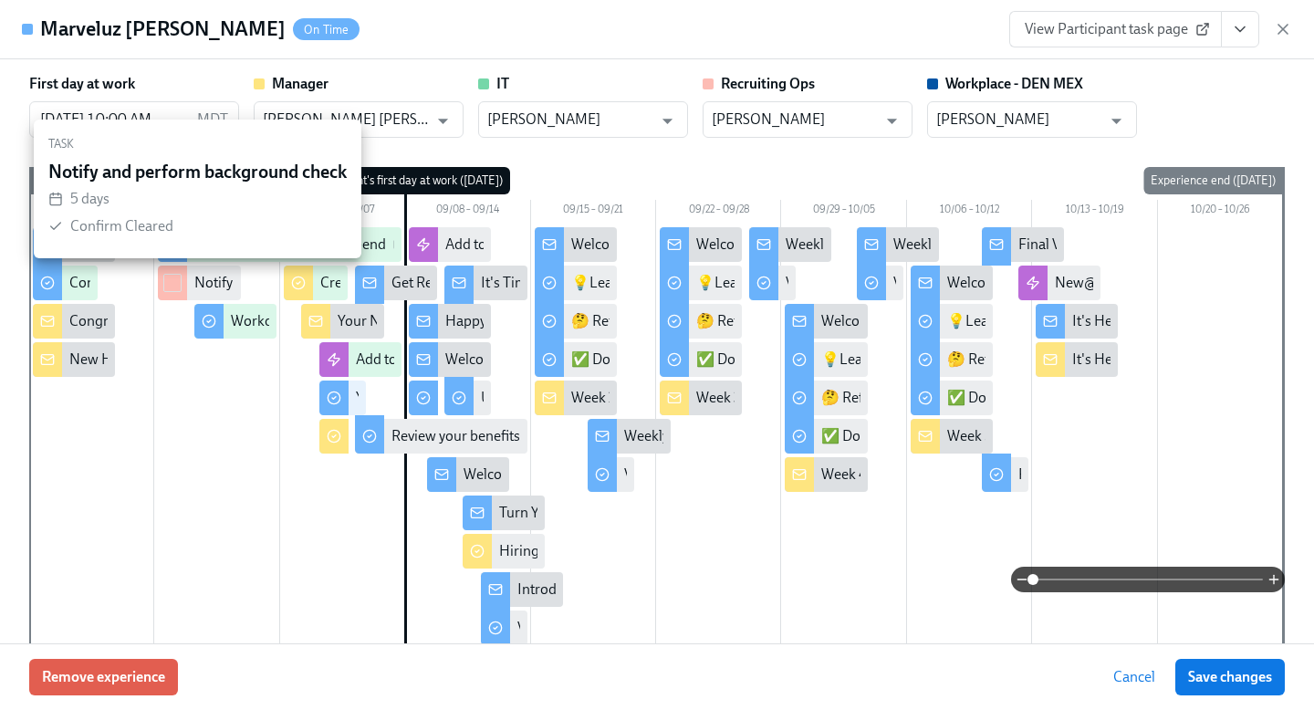
click at [1200, 31] on icon at bounding box center [1202, 29] width 15 height 15
click at [675, 674] on div "Remove experience Cancel Save changes" at bounding box center [657, 676] width 1314 height 67
click at [610, 680] on div "Remove experience Cancel Save changes" at bounding box center [657, 676] width 1314 height 67
click at [1265, 84] on div "First day at work [DATE] 10:00 AM MDT ​ Manager [PERSON_NAME] [PERSON_NAME] Ala…" at bounding box center [657, 106] width 1256 height 64
click at [817, 20] on div "Marveluz [PERSON_NAME] On Time View Participant task page" at bounding box center [657, 29] width 1314 height 59
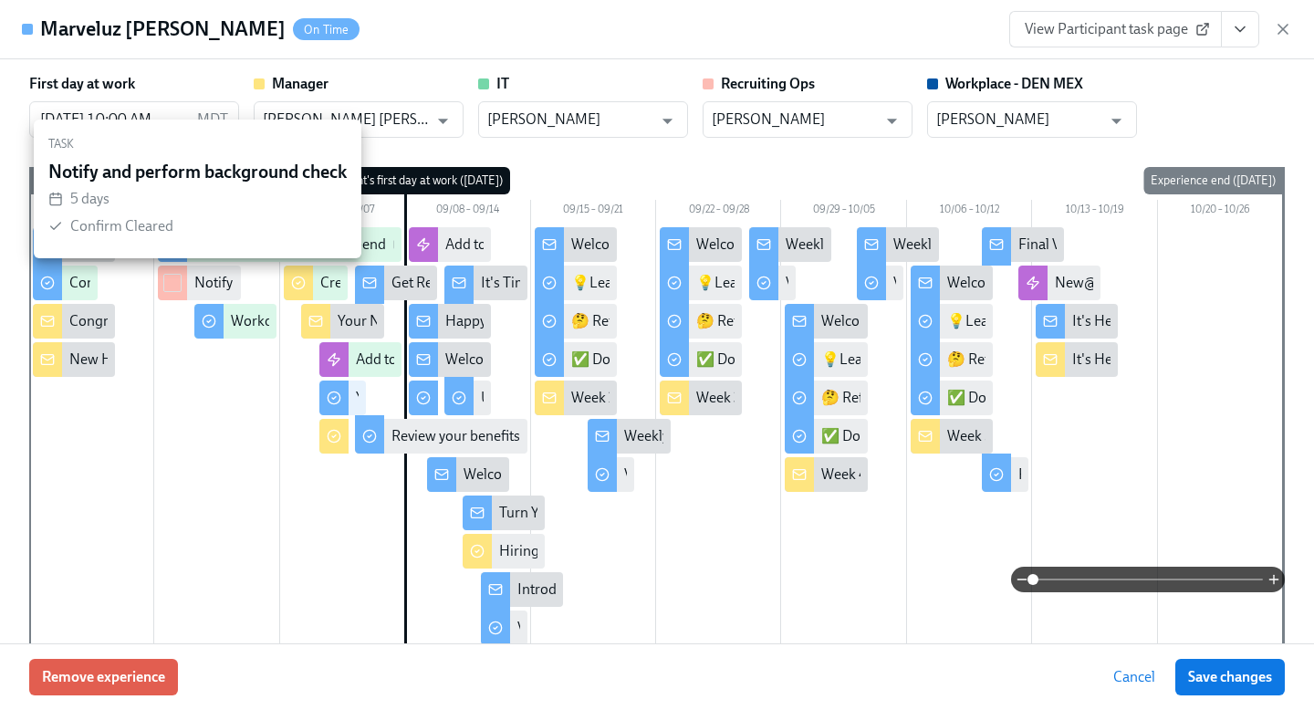
click at [11, 442] on div "First day at work [DATE] 10:00 AM MDT ​ Manager [PERSON_NAME] [PERSON_NAME] Ala…" at bounding box center [657, 351] width 1314 height 584
click at [568, 695] on div "Remove experience Cancel Save changes" at bounding box center [657, 676] width 1314 height 67
click at [1279, 29] on icon "button" at bounding box center [1283, 29] width 18 height 18
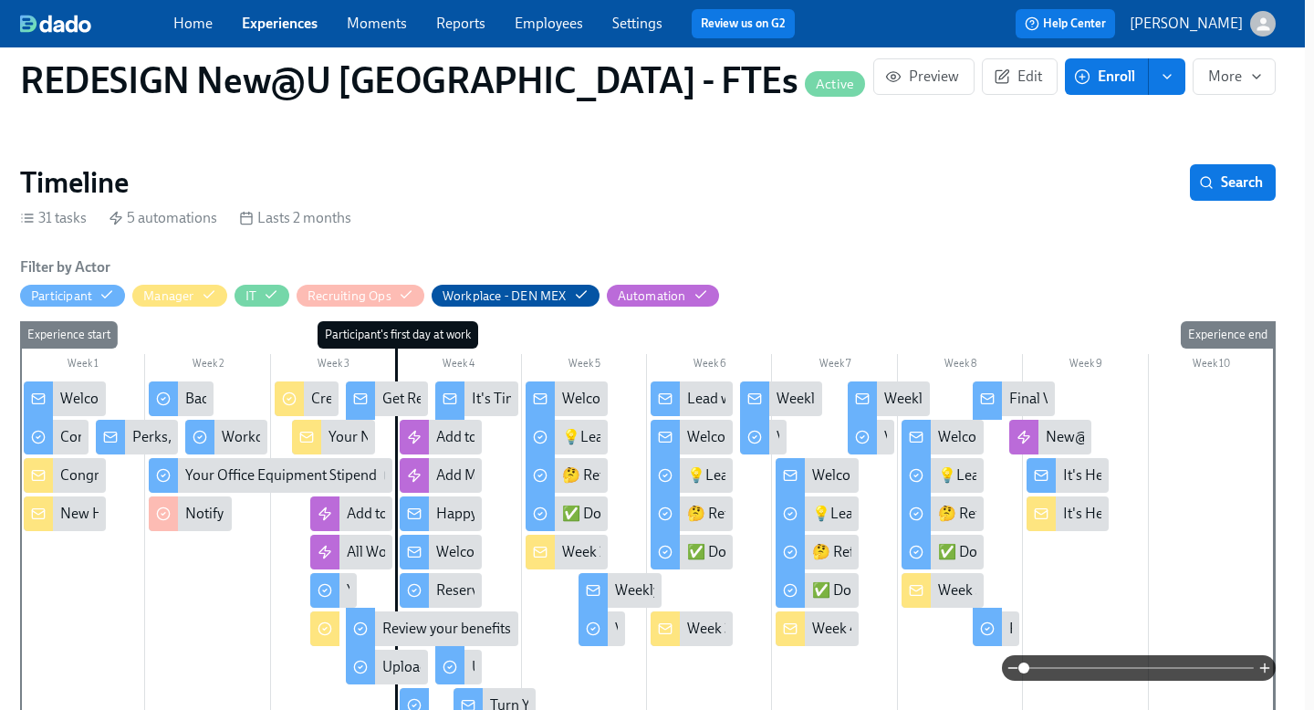
scroll to position [356, 9]
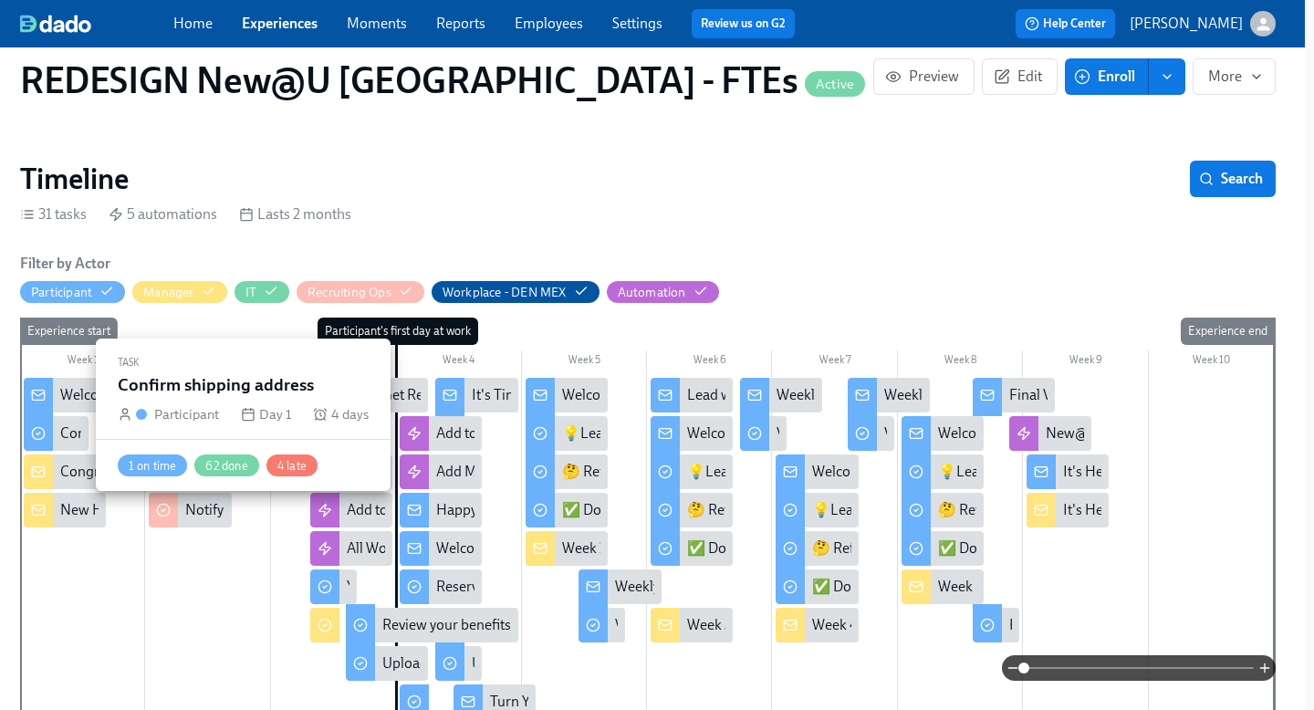
click at [52, 412] on div at bounding box center [38, 431] width 29 height 38
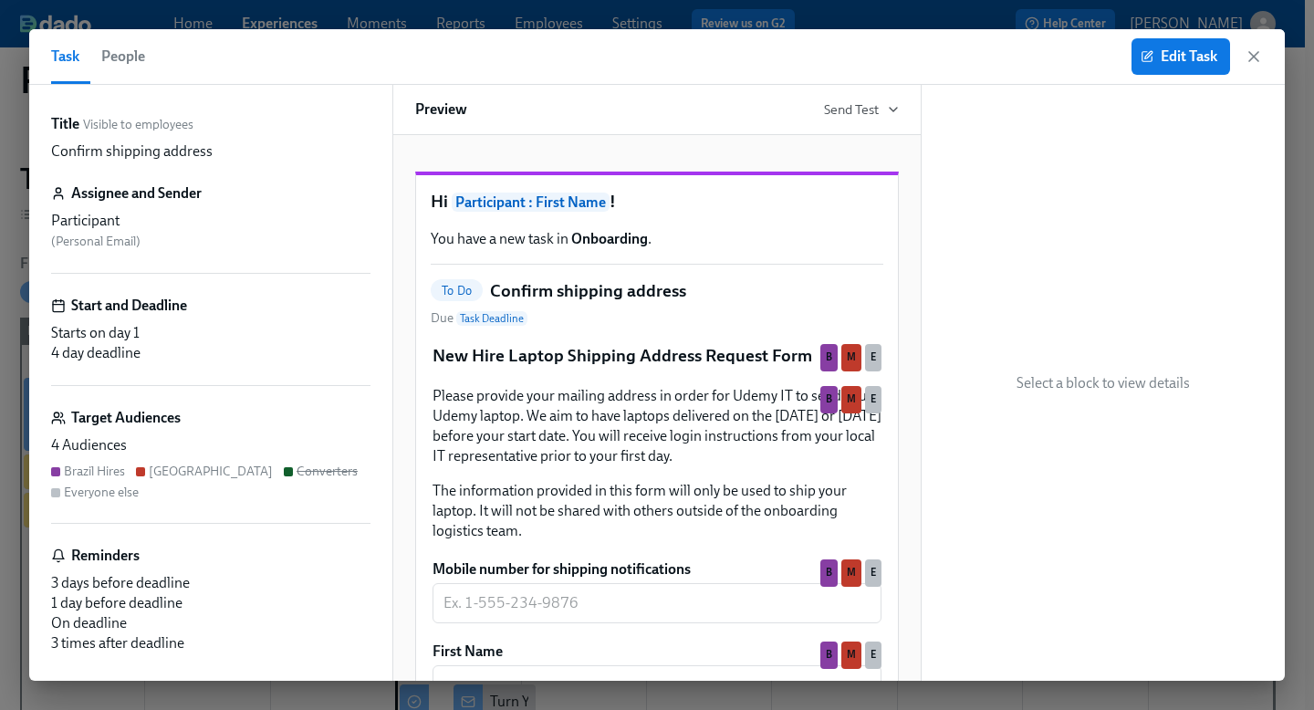
click at [180, 470] on div "[GEOGRAPHIC_DATA]" at bounding box center [211, 471] width 124 height 17
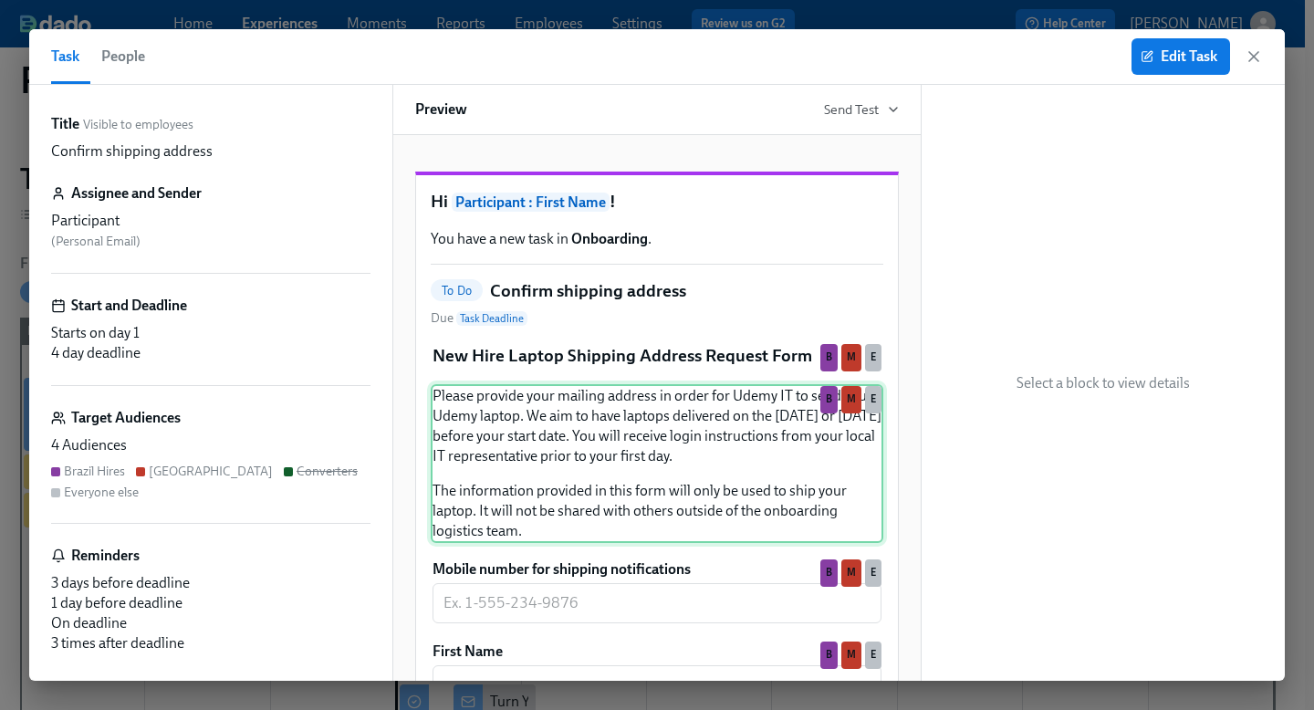
scroll to position [469, 0]
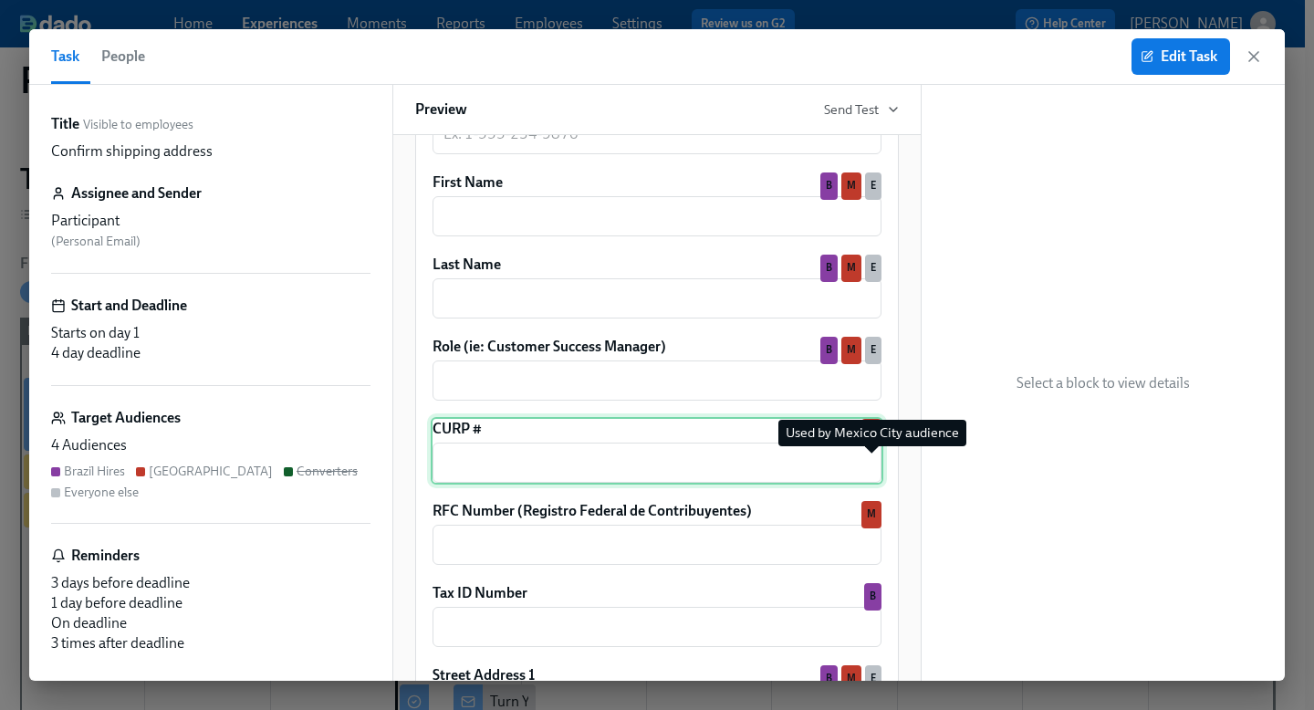
click at [877, 446] on div "M" at bounding box center [871, 432] width 20 height 27
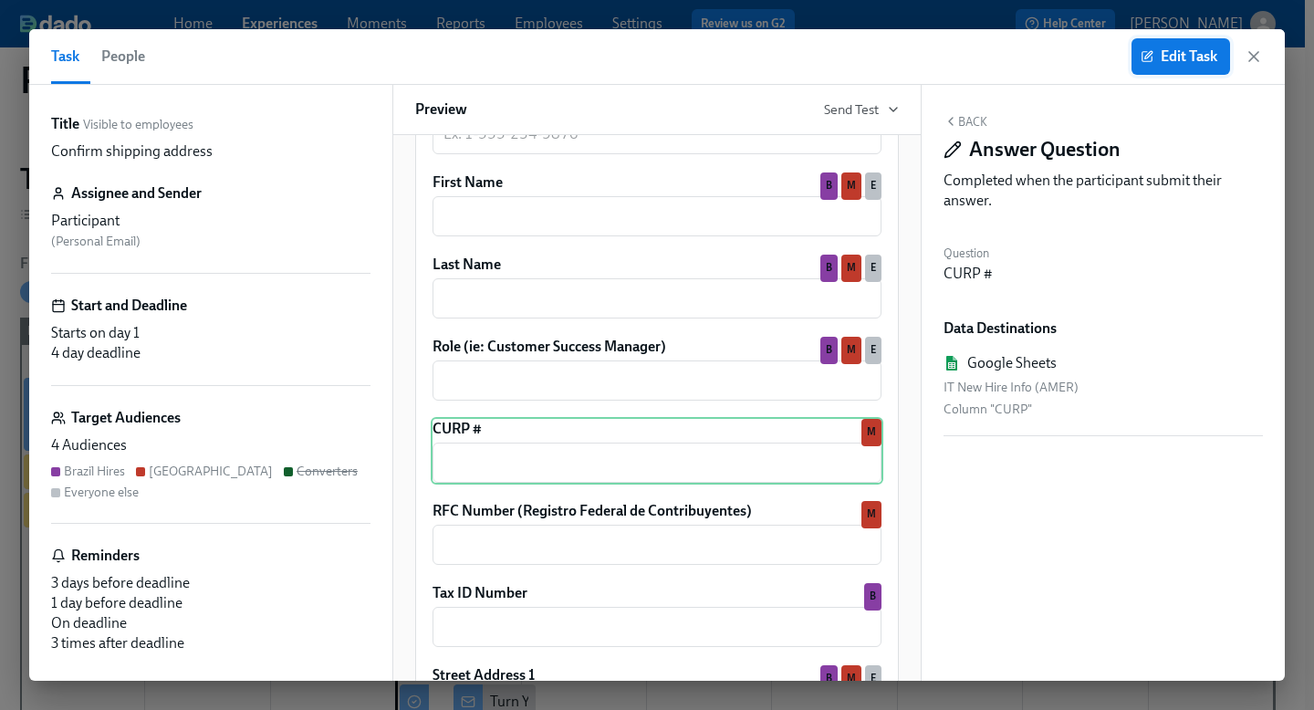
click at [1200, 54] on span "Edit Task" at bounding box center [1180, 56] width 73 height 18
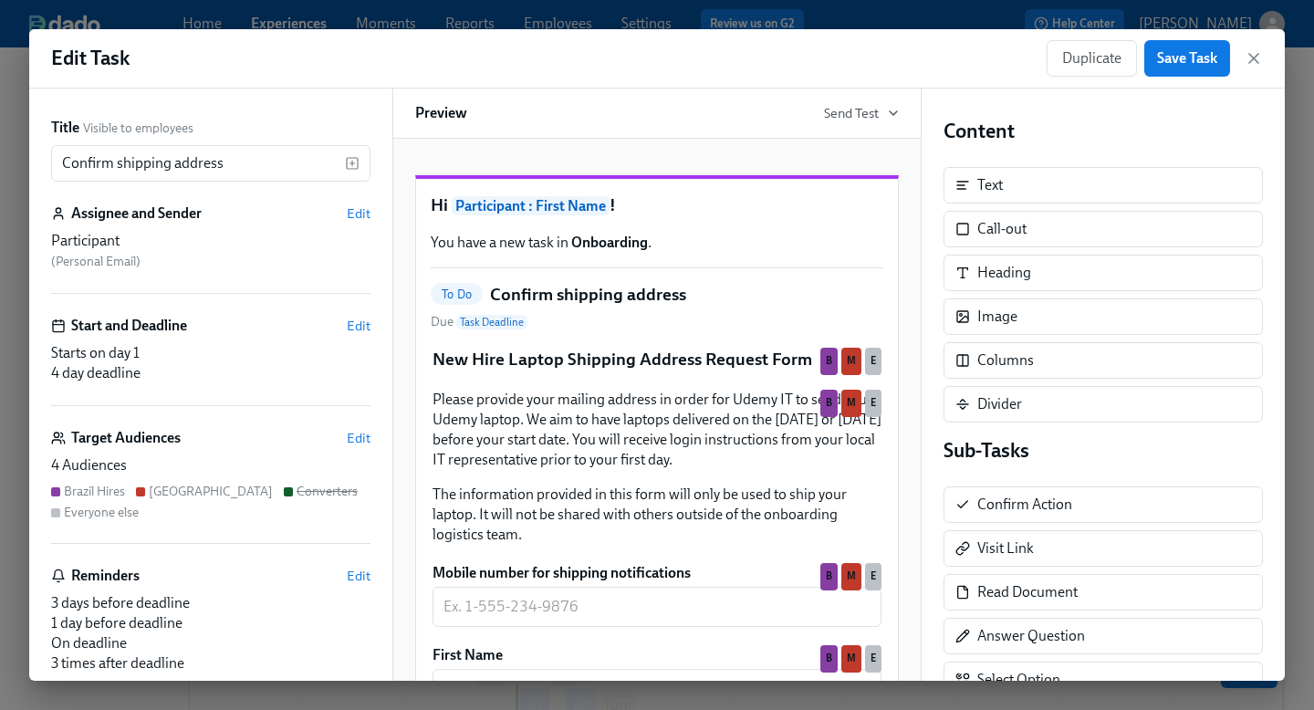
click at [158, 491] on div "[GEOGRAPHIC_DATA]" at bounding box center [211, 491] width 124 height 17
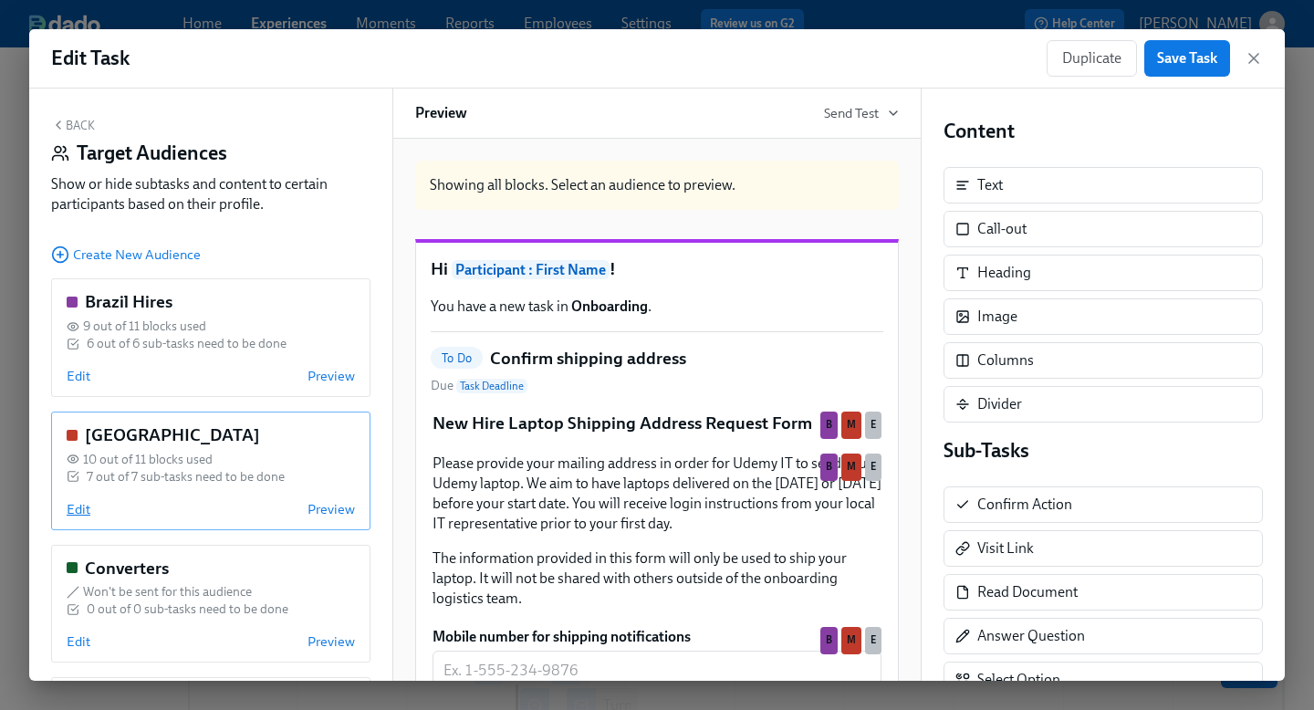
click at [81, 507] on span "Edit" at bounding box center [79, 509] width 24 height 18
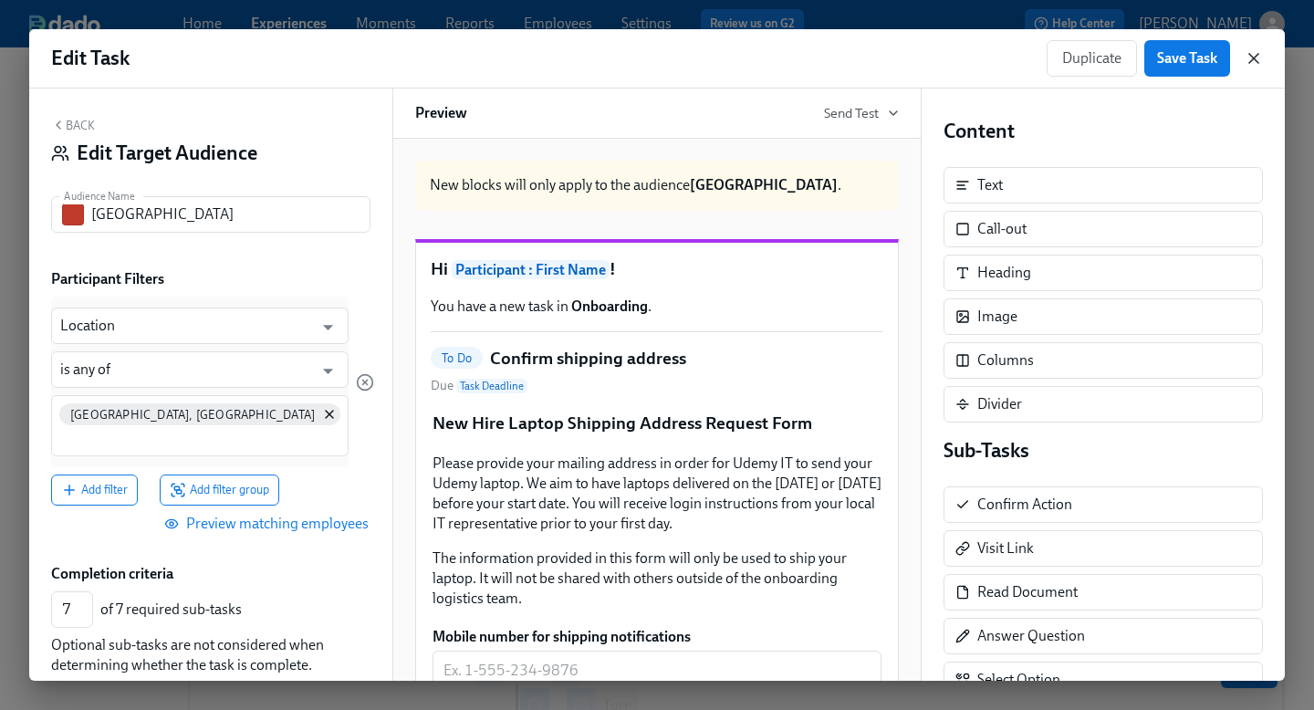
click at [1259, 58] on icon "button" at bounding box center [1254, 58] width 18 height 18
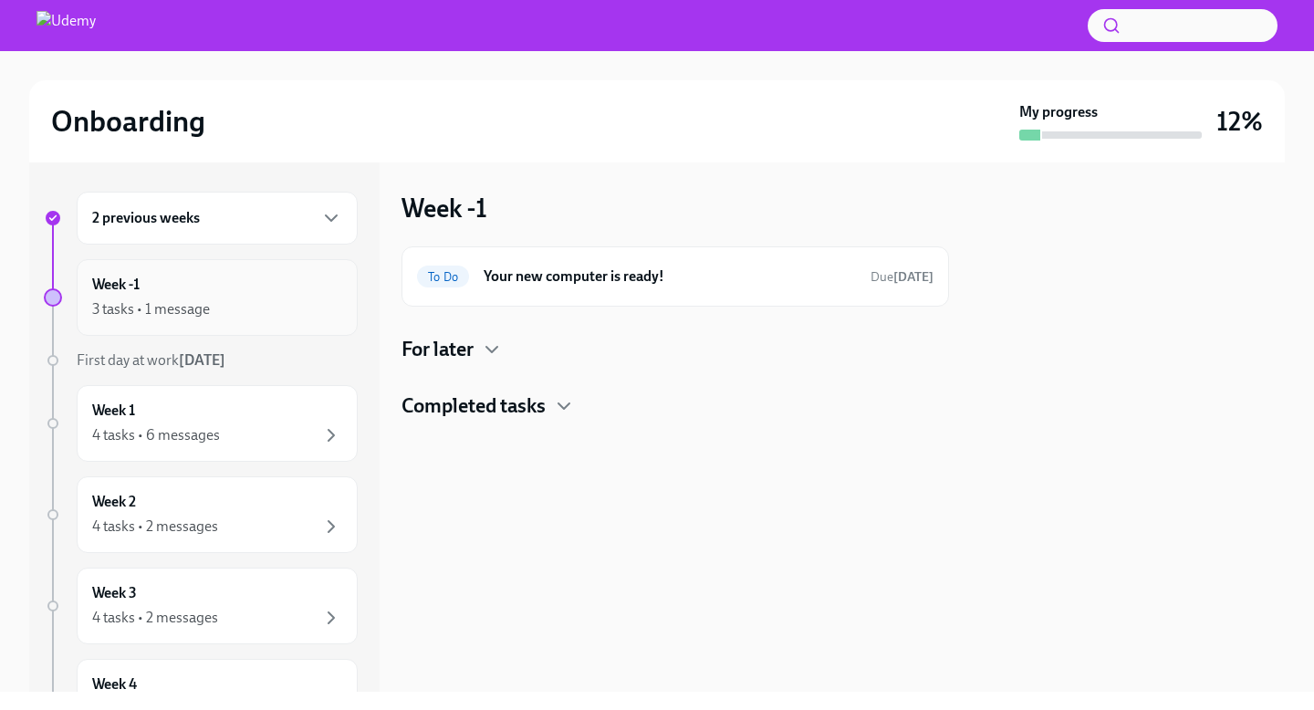
click at [226, 288] on div "Week -1 3 tasks • 1 message" at bounding box center [217, 298] width 250 height 46
click at [569, 404] on icon "button" at bounding box center [563, 405] width 11 height 5
click at [323, 217] on icon "button" at bounding box center [331, 218] width 22 height 22
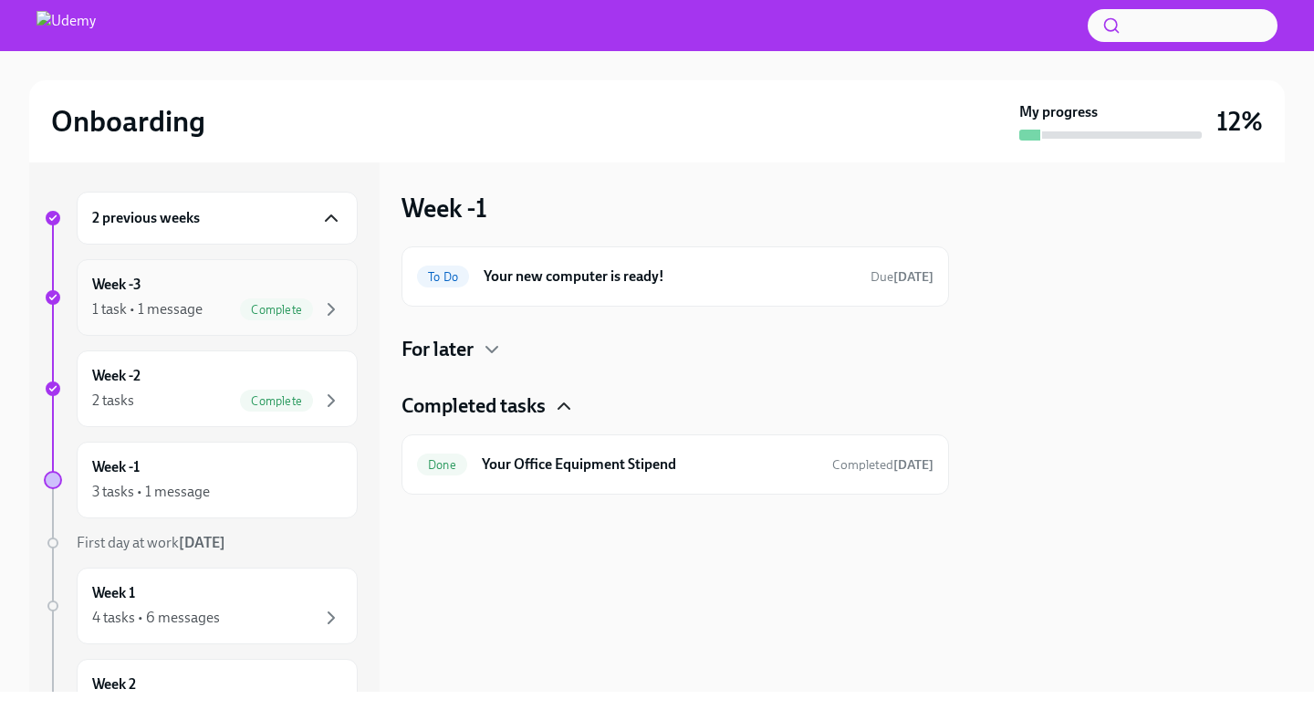
click at [343, 307] on div "Week -3 1 task • 1 message Complete" at bounding box center [217, 297] width 281 height 77
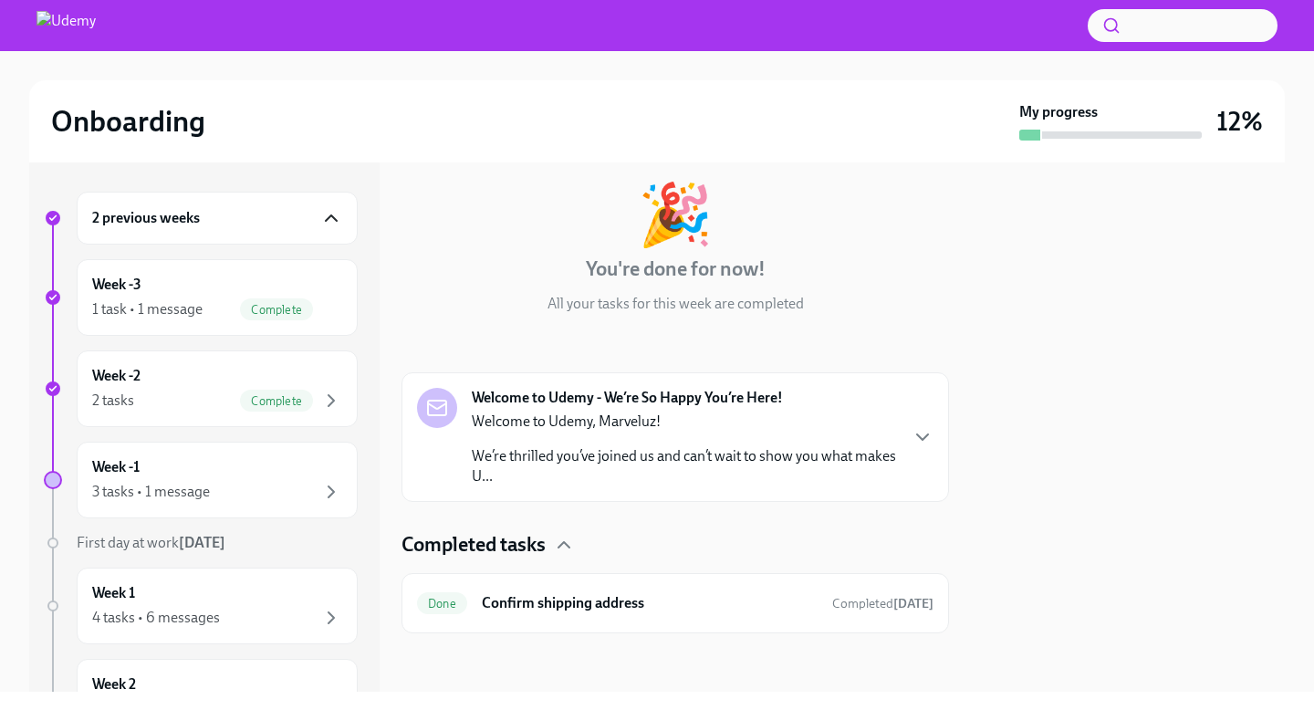
scroll to position [90, 0]
click at [806, 600] on div "Done Confirm shipping address Completed Aug 18th" at bounding box center [675, 603] width 516 height 29
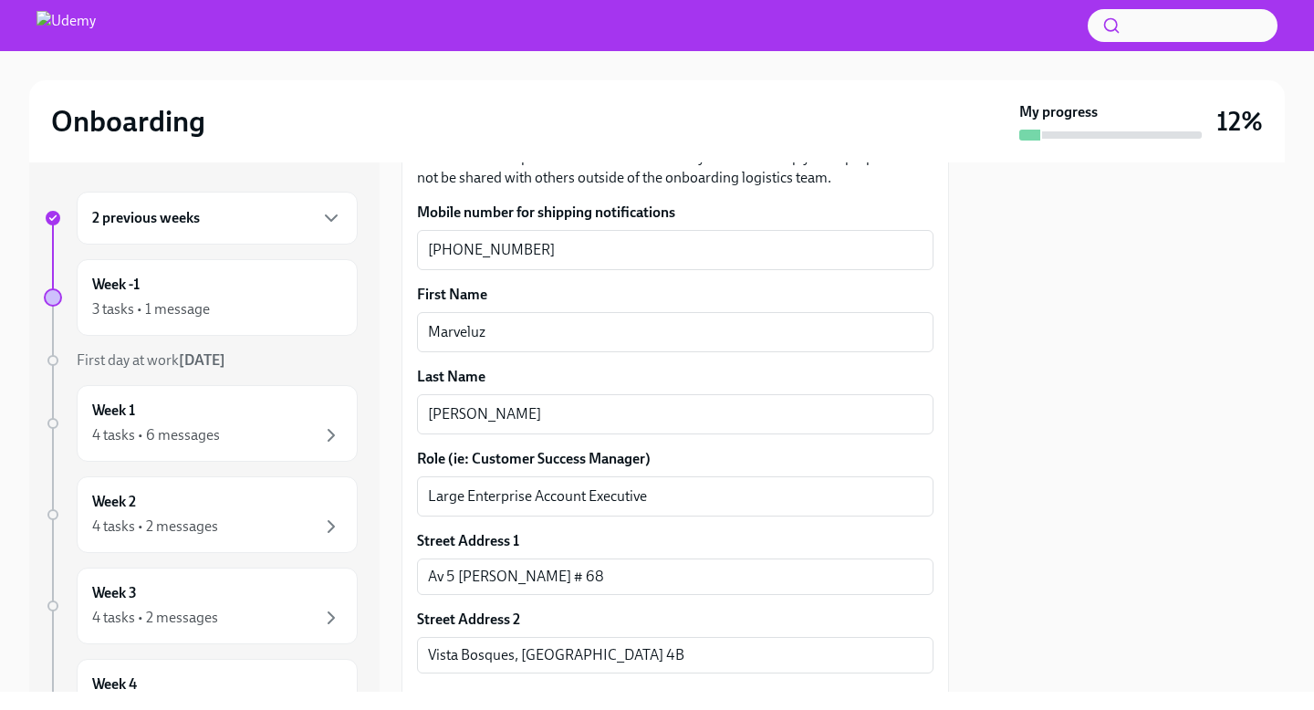
scroll to position [414, 0]
click at [337, 434] on icon "button" at bounding box center [331, 435] width 22 height 22
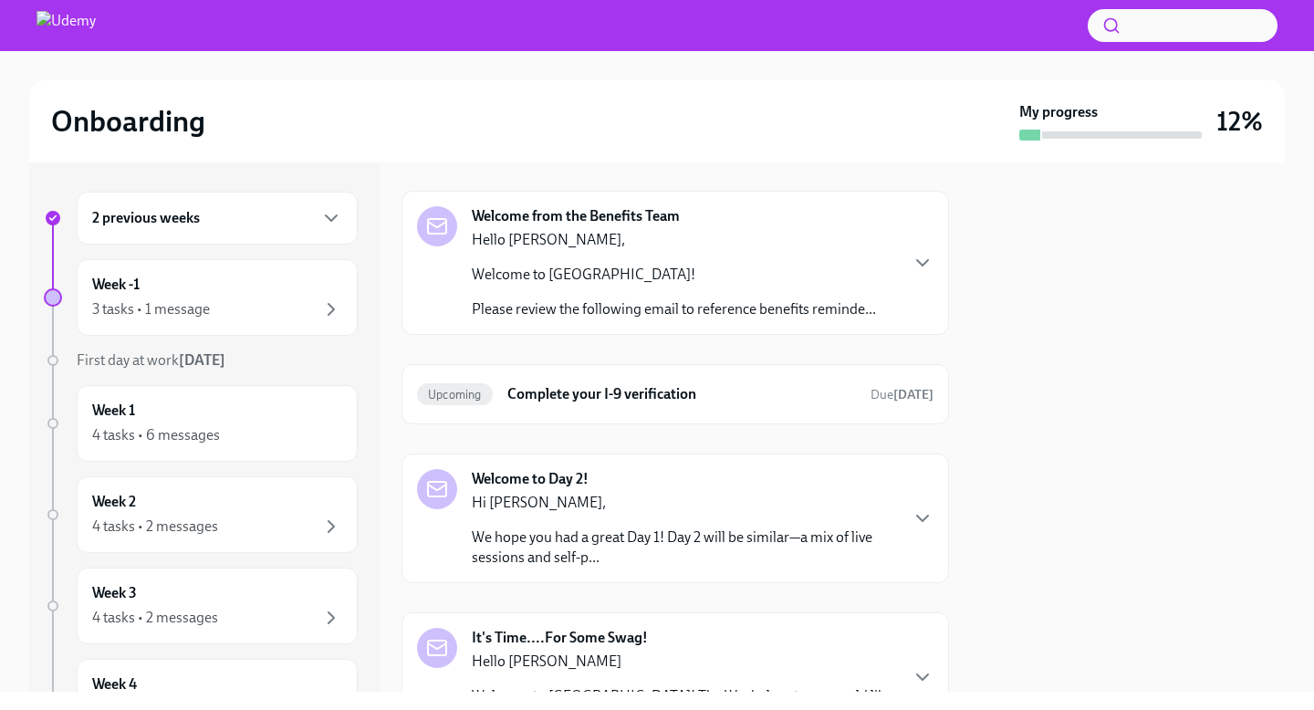
scroll to position [266, 0]
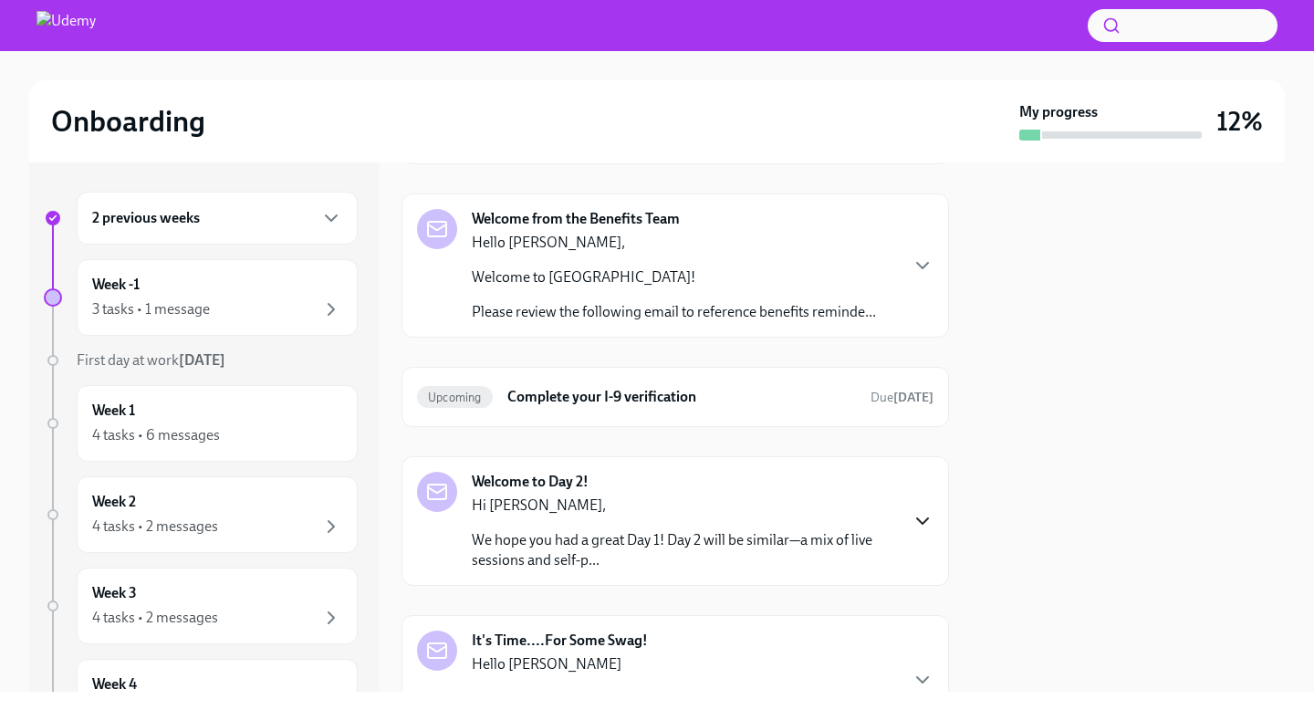
click at [927, 524] on icon "button" at bounding box center [923, 521] width 22 height 22
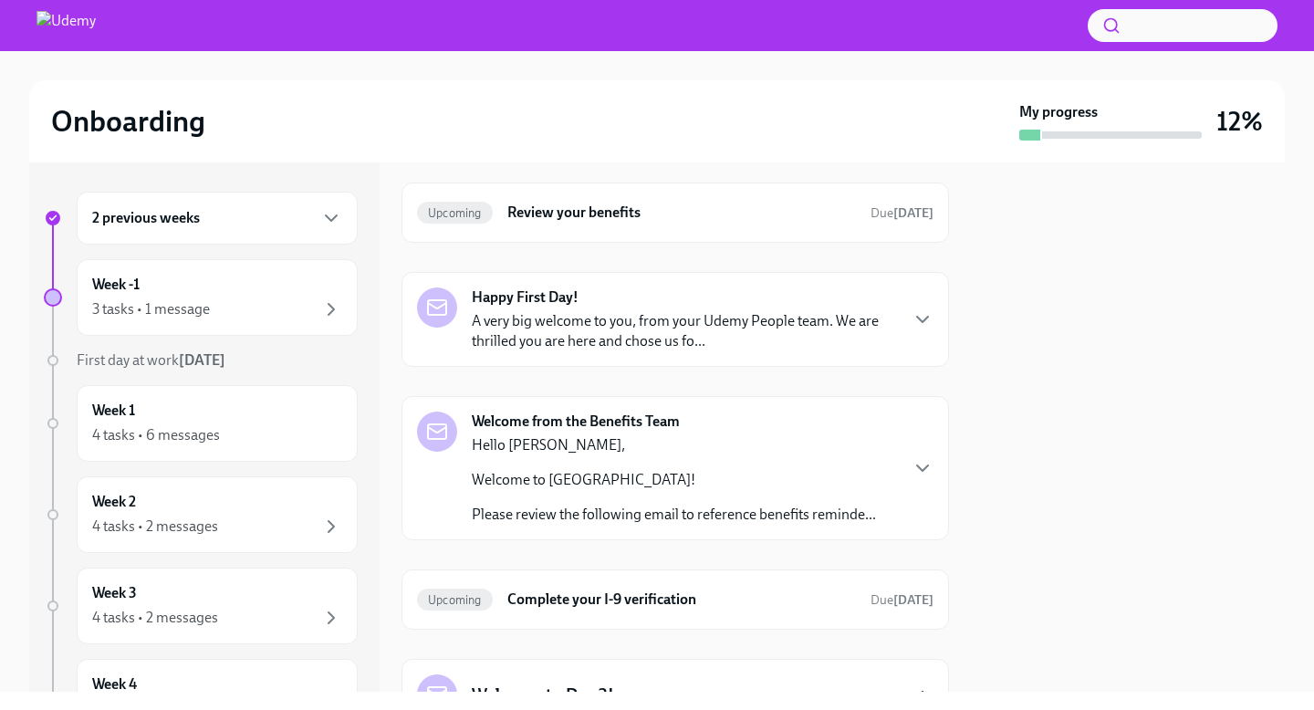
scroll to position [0, 0]
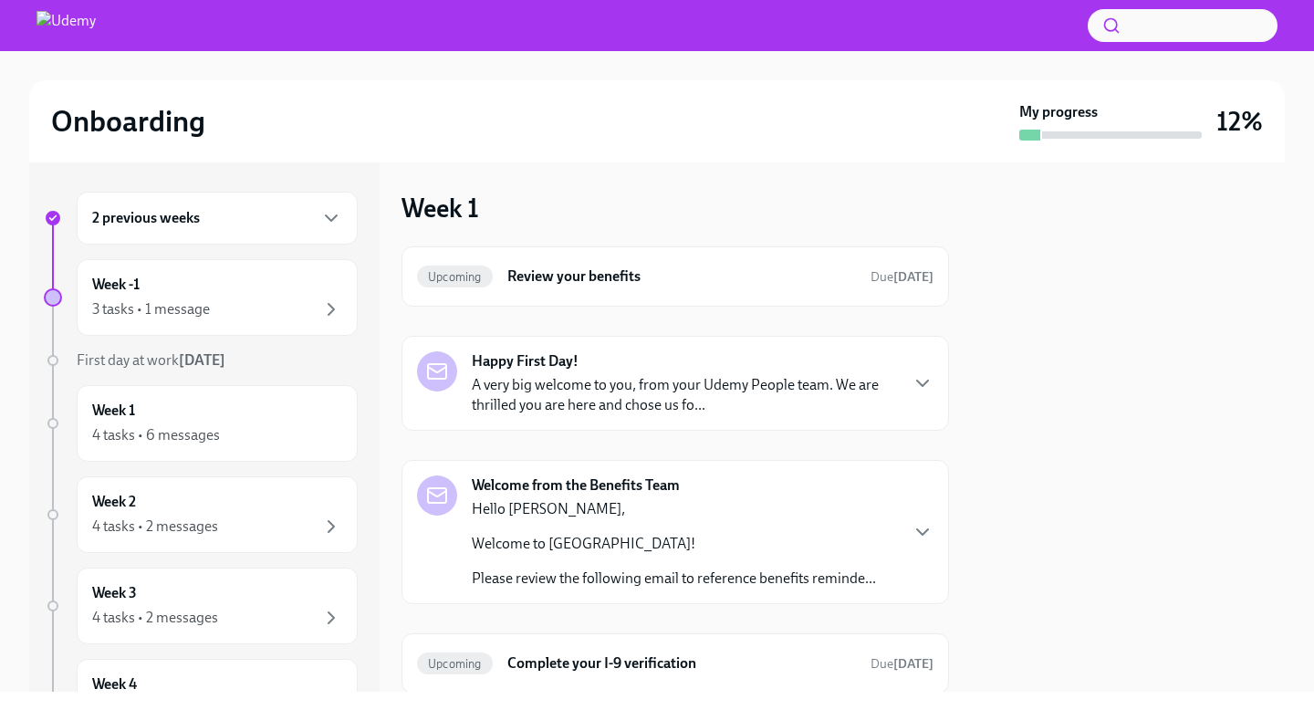
click at [181, 219] on h6 "2 previous weeks" at bounding box center [146, 218] width 108 height 20
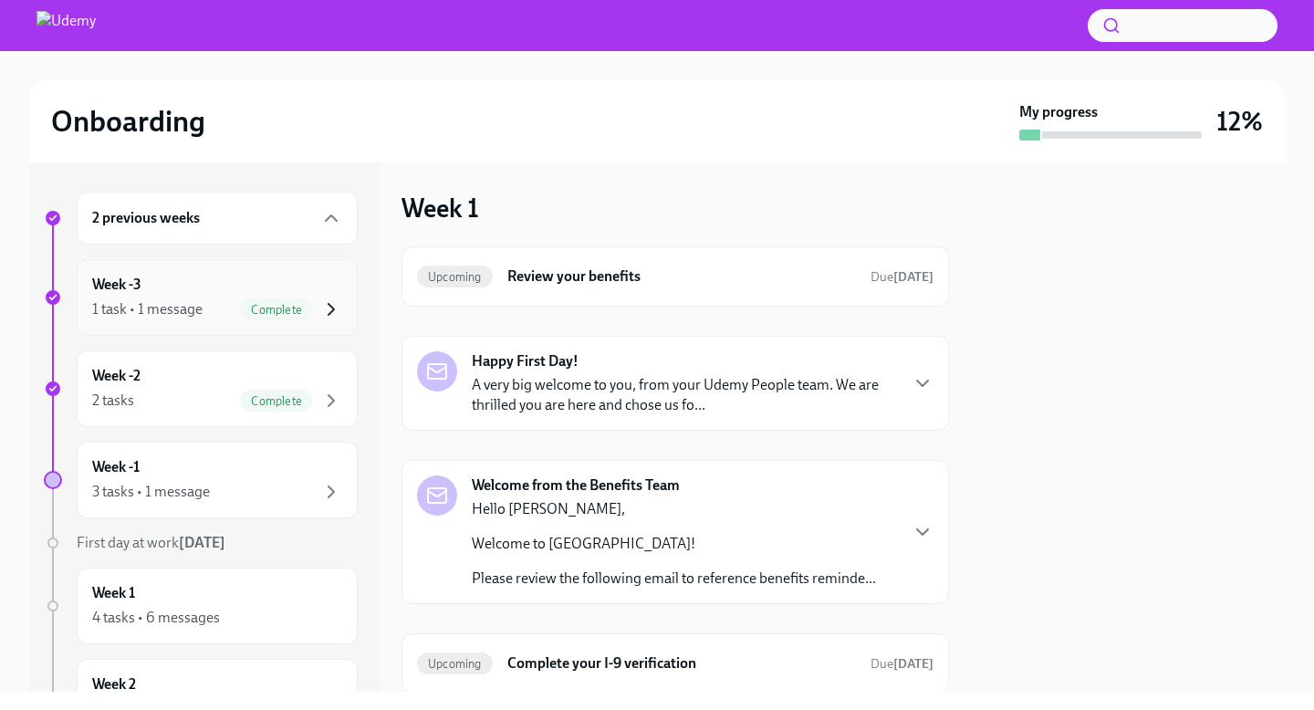
click at [335, 305] on icon "button" at bounding box center [331, 309] width 22 height 22
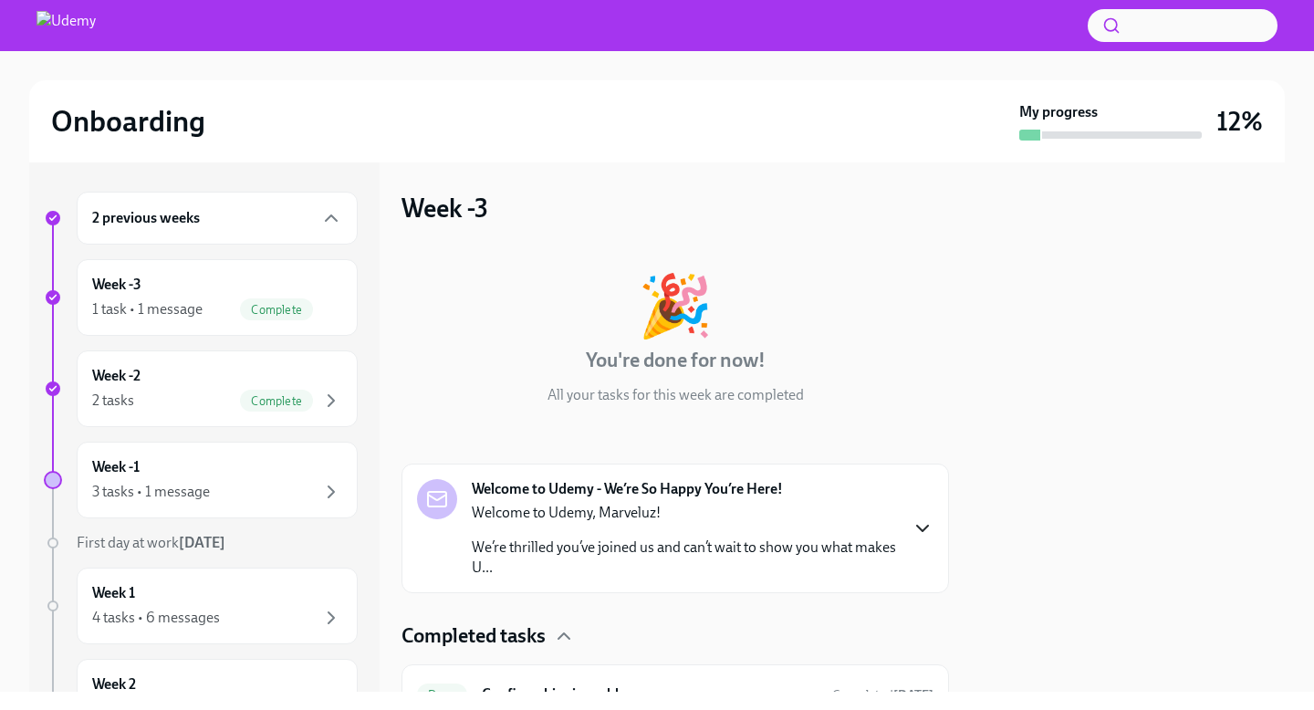
click at [922, 529] on icon "button" at bounding box center [922, 528] width 11 height 5
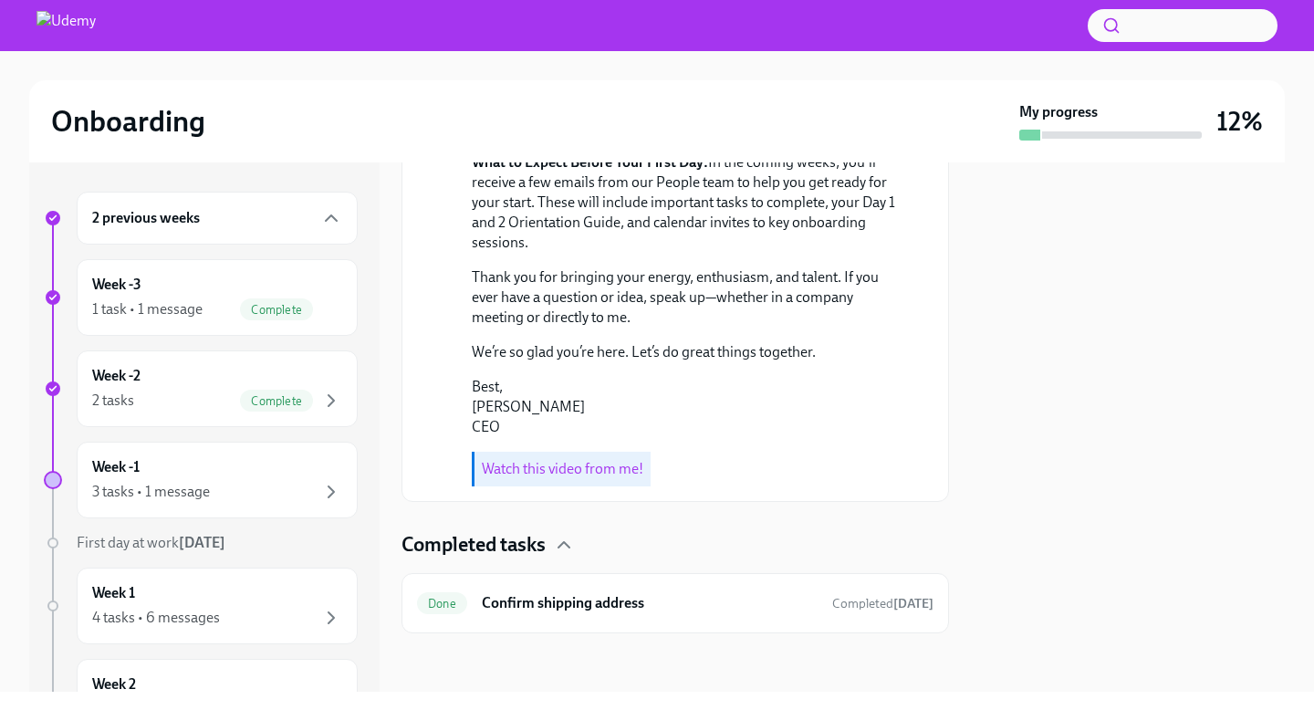
scroll to position [767, 0]
click at [611, 600] on h6 "Confirm shipping address" at bounding box center [650, 603] width 336 height 20
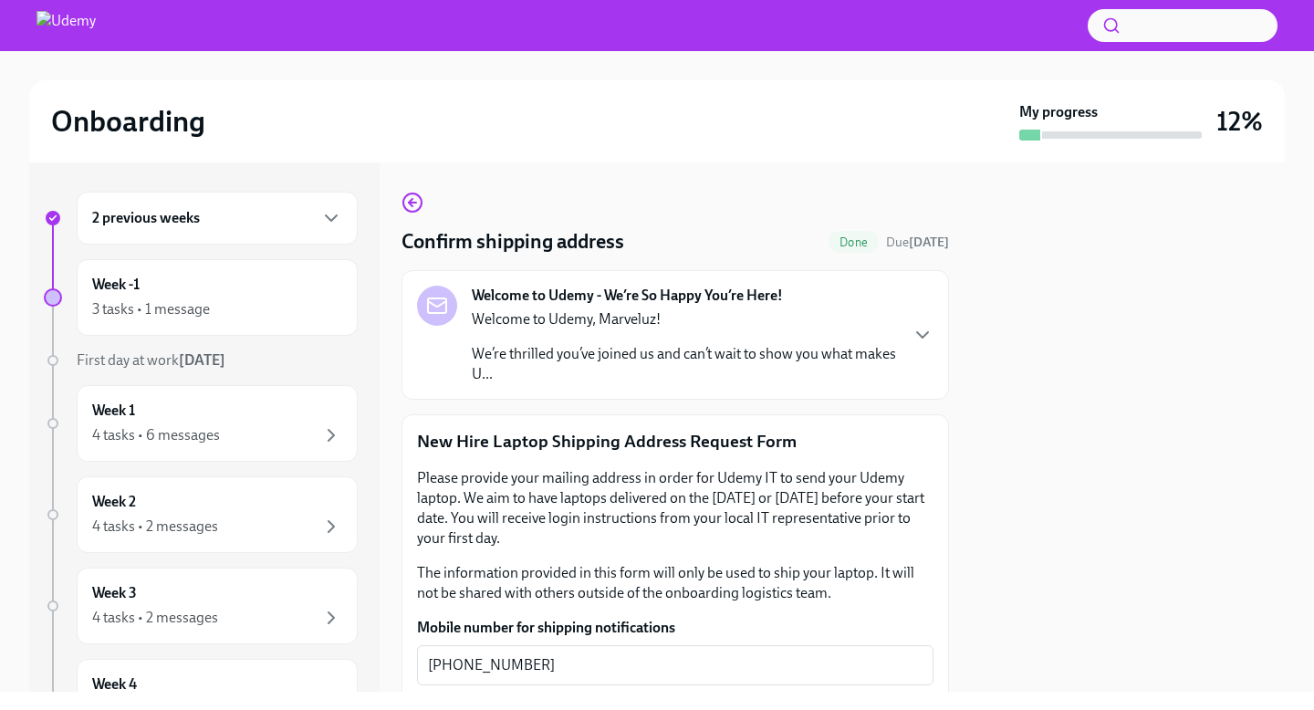
scroll to position [57, 0]
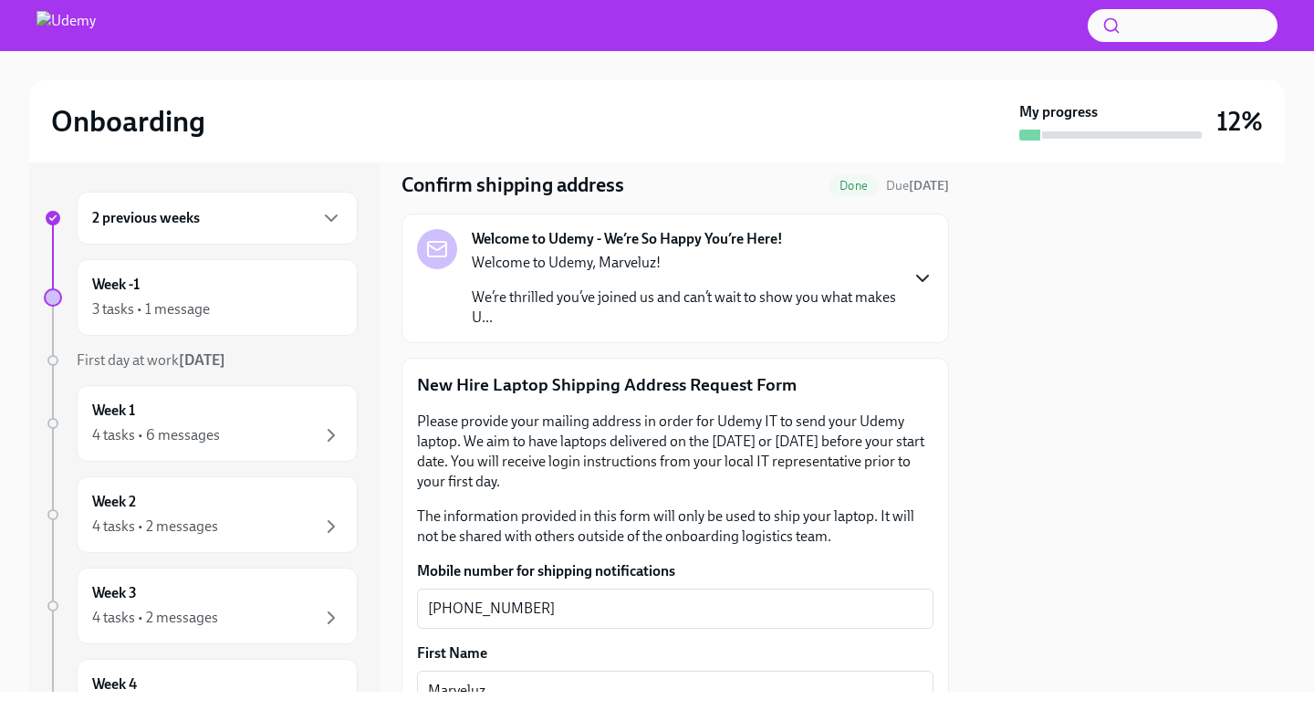
click at [922, 275] on icon "button" at bounding box center [923, 278] width 22 height 22
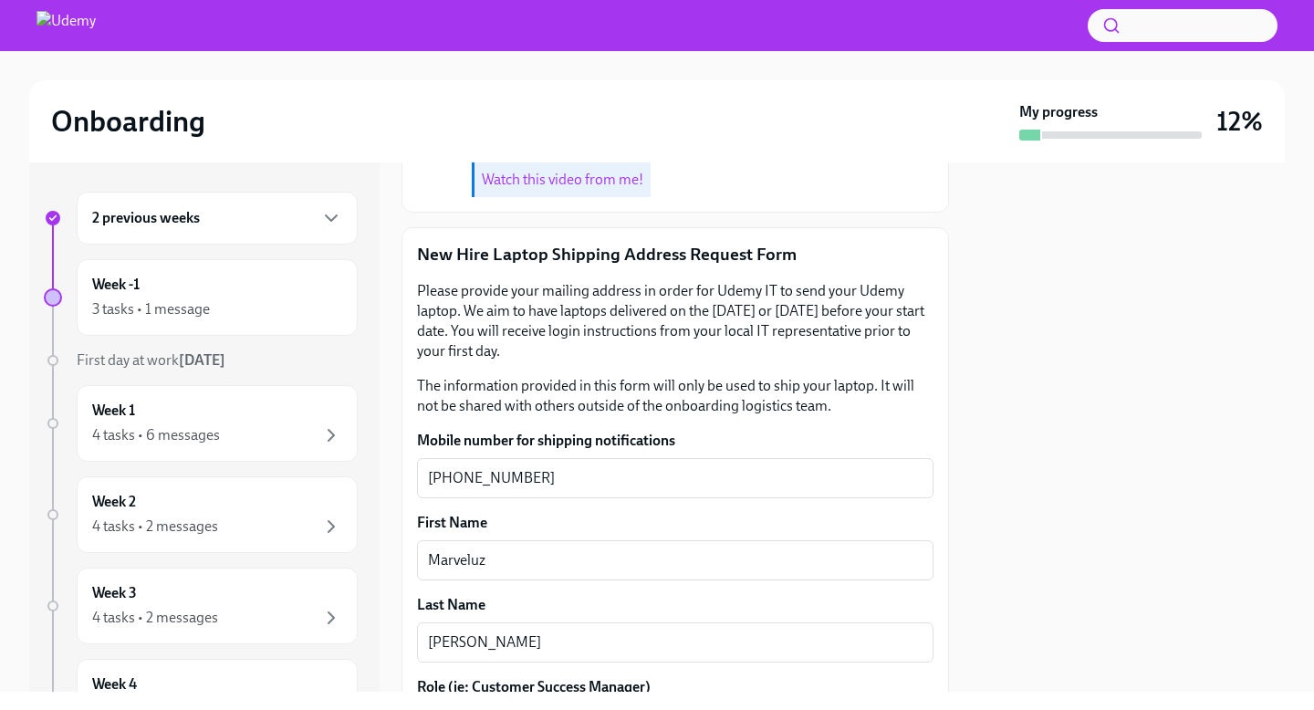
scroll to position [777, 0]
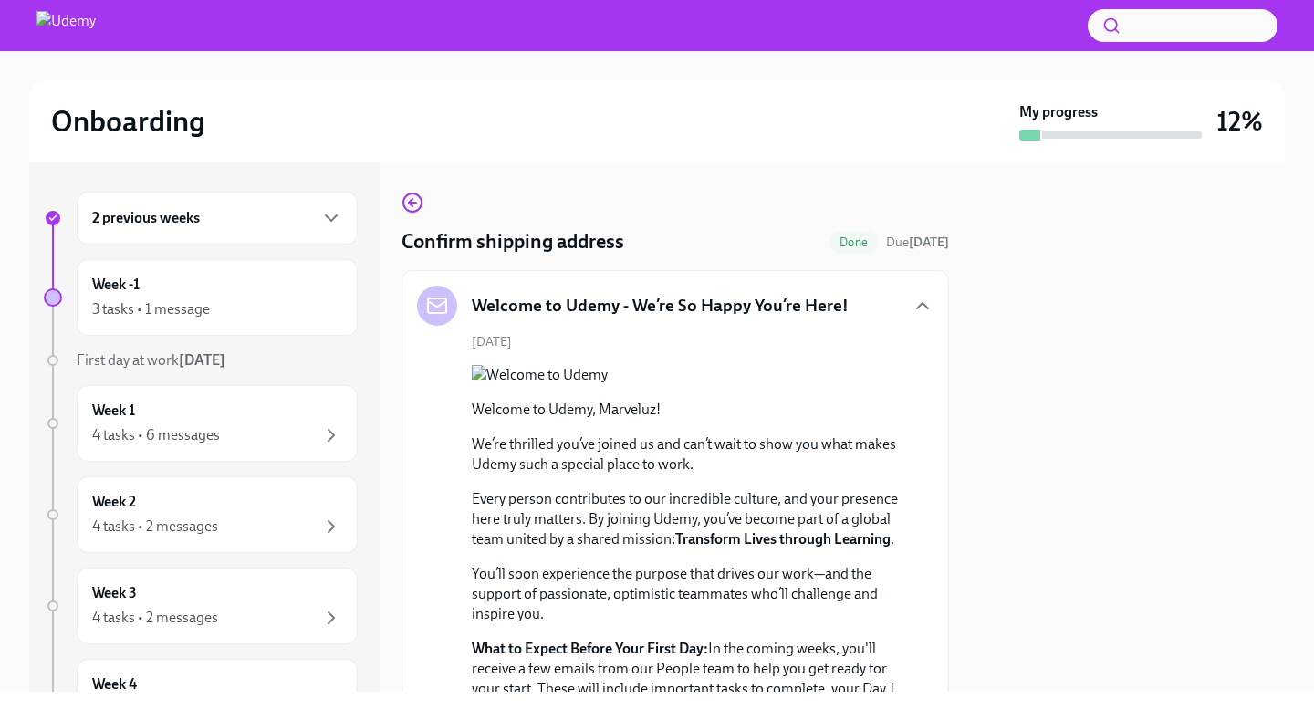
scroll to position [777, 0]
